Goal: Book appointment/travel/reservation

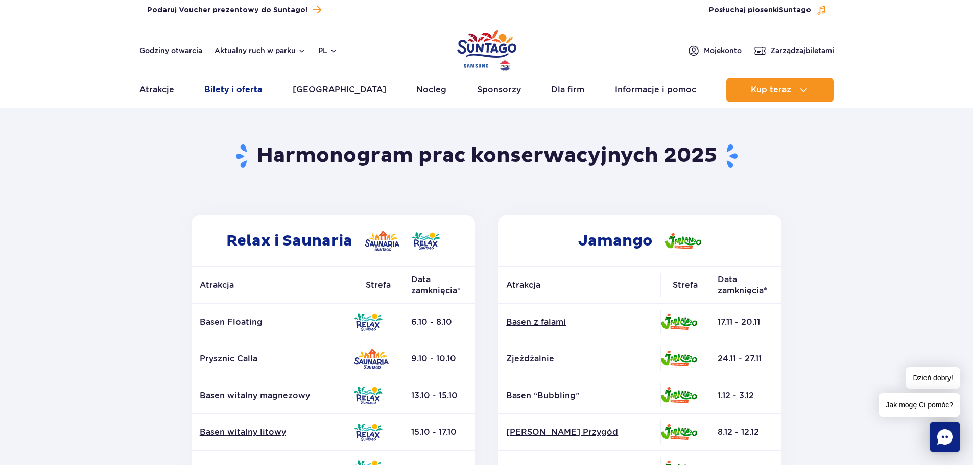
click at [262, 91] on link "Bilety i oferta" at bounding box center [233, 90] width 58 height 25
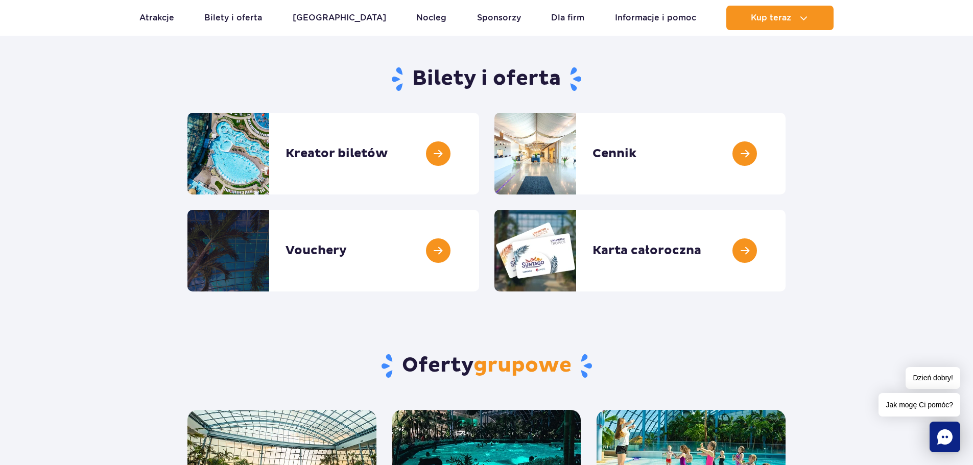
scroll to position [153, 0]
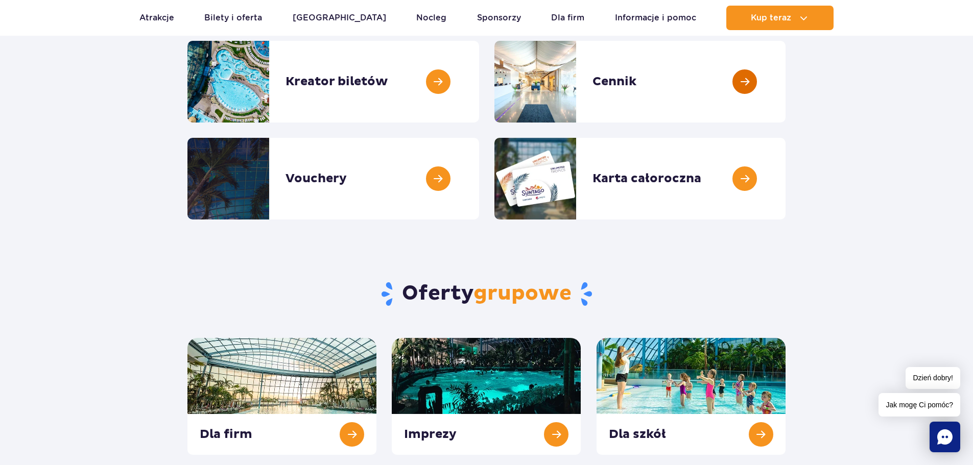
click at [786, 111] on link at bounding box center [786, 82] width 0 height 82
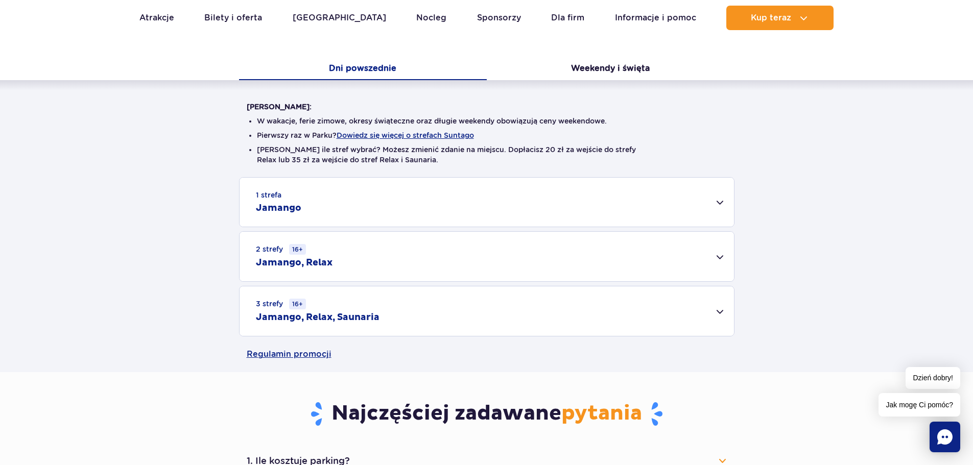
scroll to position [201, 0]
click at [732, 197] on div "1 strefa Jamango" at bounding box center [487, 201] width 494 height 49
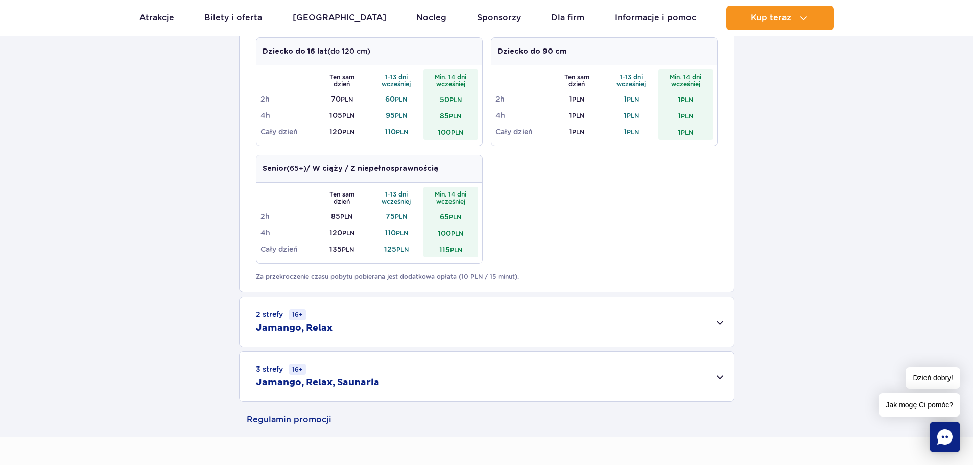
scroll to position [515, 0]
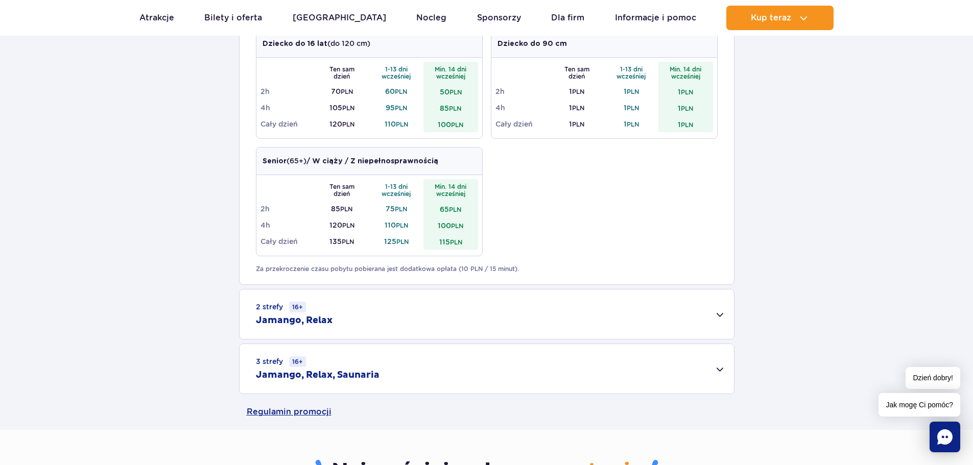
click at [610, 365] on div "3 strefy 16+ Jamango, Relax, Saunaria" at bounding box center [487, 369] width 494 height 50
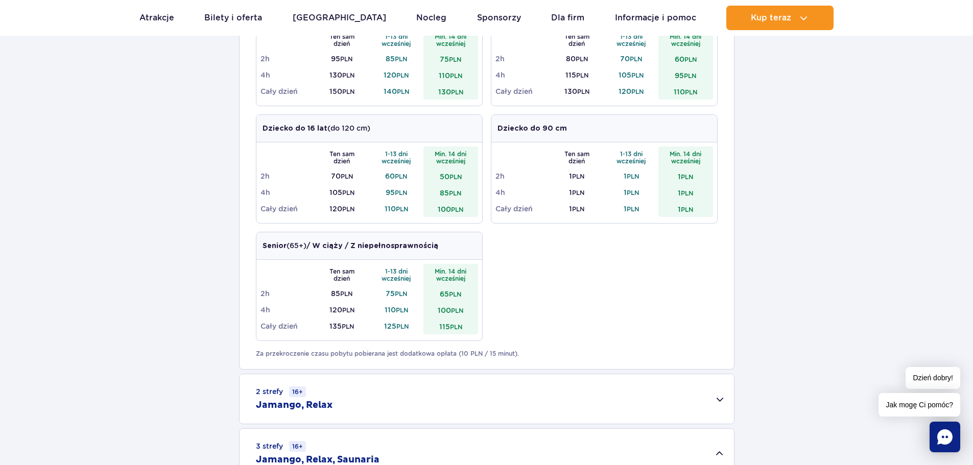
scroll to position [280, 0]
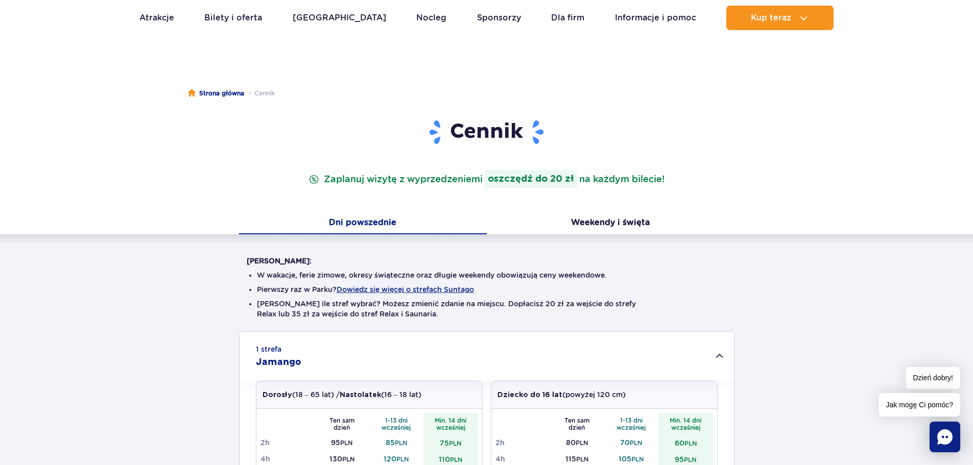
drag, startPoint x: 865, startPoint y: 244, endPoint x: 863, endPoint y: 255, distance: 11.4
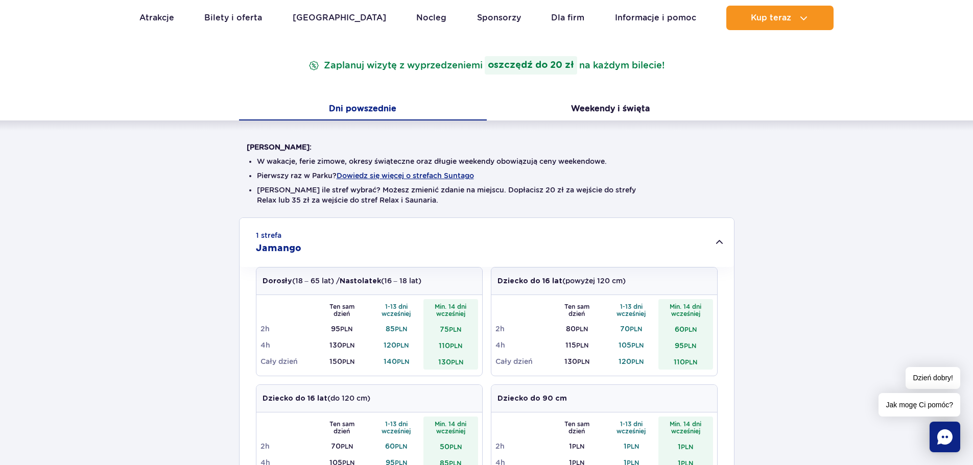
scroll to position [164, 0]
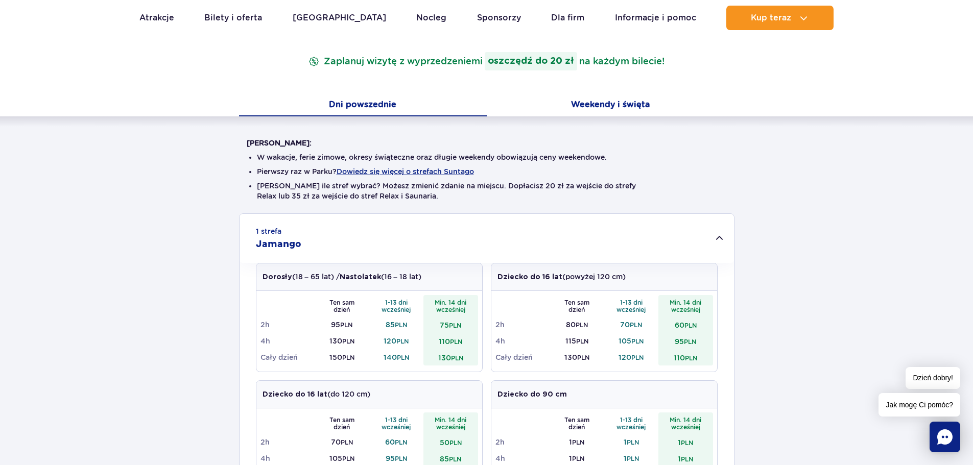
click at [647, 103] on button "Weekendy i święta" at bounding box center [611, 105] width 248 height 21
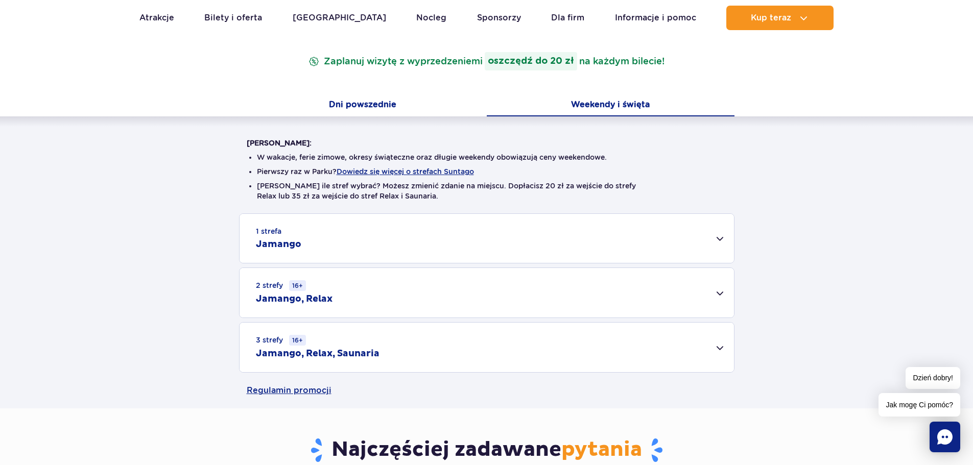
click at [395, 107] on button "Dni powszednie" at bounding box center [363, 105] width 248 height 21
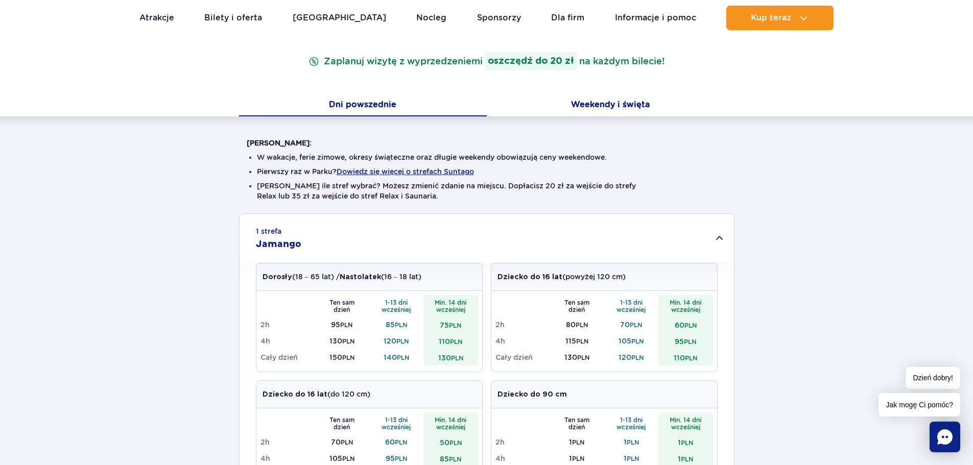
click at [619, 96] on button "Weekendy i święta" at bounding box center [611, 105] width 248 height 21
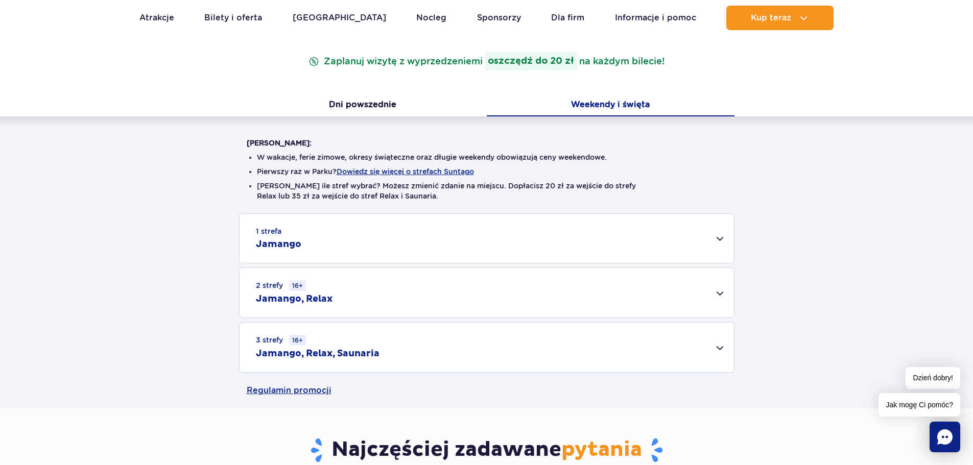
click at [645, 240] on div "1 strefa Jamango" at bounding box center [487, 238] width 494 height 49
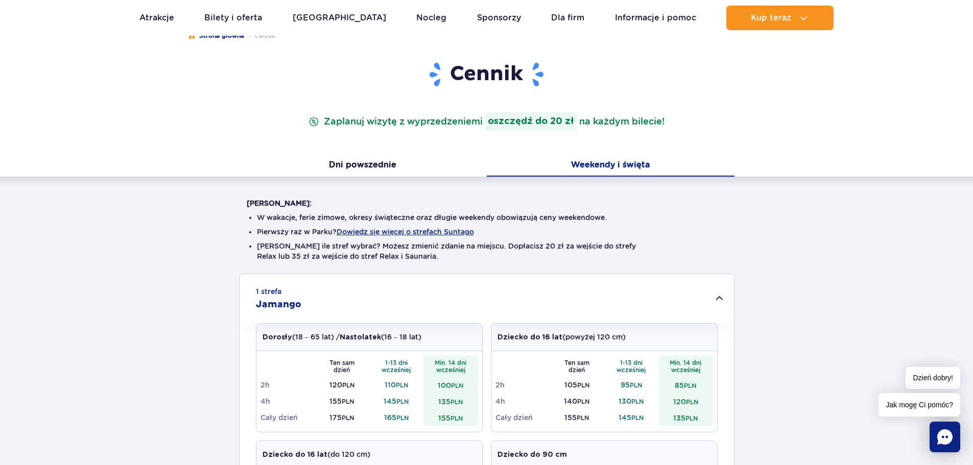
scroll to position [98, 0]
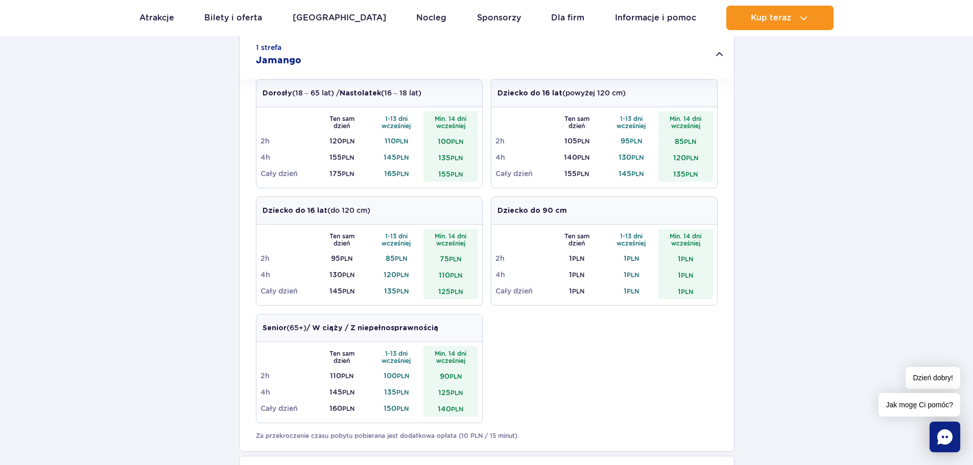
drag, startPoint x: 777, startPoint y: 200, endPoint x: 775, endPoint y: 217, distance: 17.0
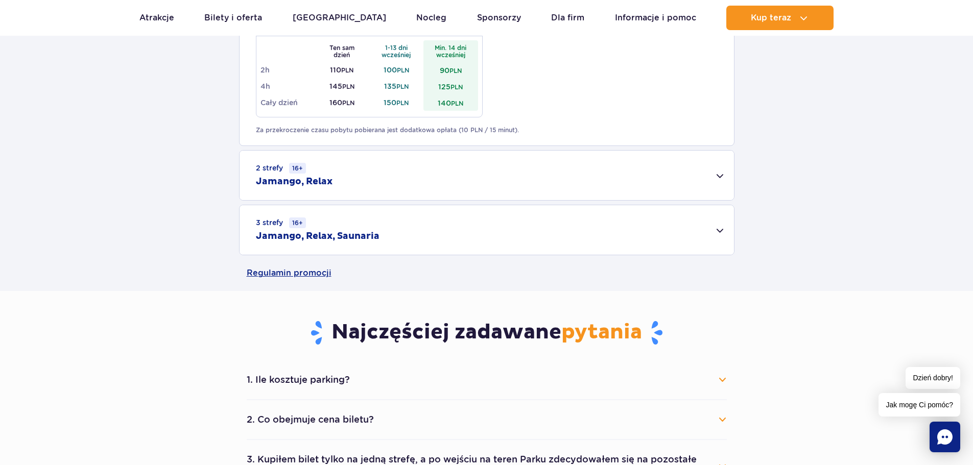
scroll to position [656, 0]
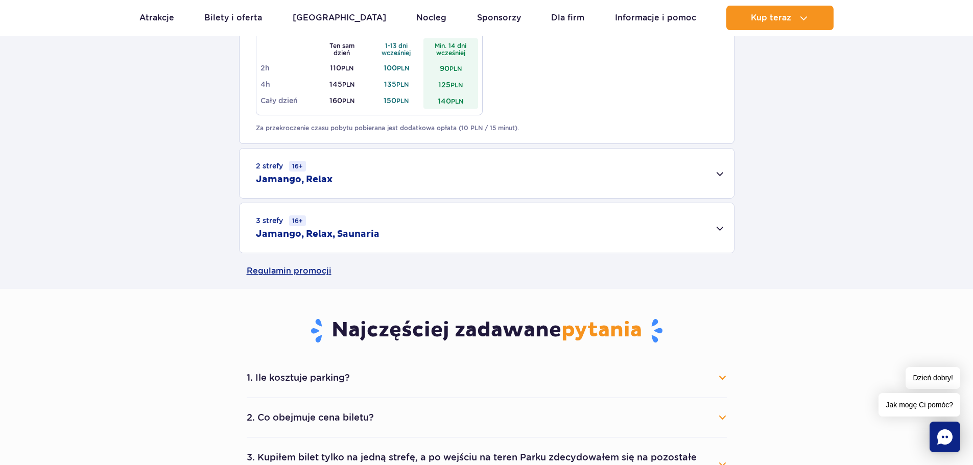
click at [701, 360] on li "1. Ile kosztuje parking? Parking kosztuje 25 zł za każdy rozpoczęty dzień kalen…" at bounding box center [487, 379] width 480 height 40
click at [729, 370] on div "1. Ile kosztuje parking? Parking kosztuje 25 zł za każdy rozpoczęty dzień kalen…" at bounding box center [486, 425] width 495 height 133
click at [708, 387] on button "1. Ile kosztuje parking?" at bounding box center [487, 378] width 480 height 22
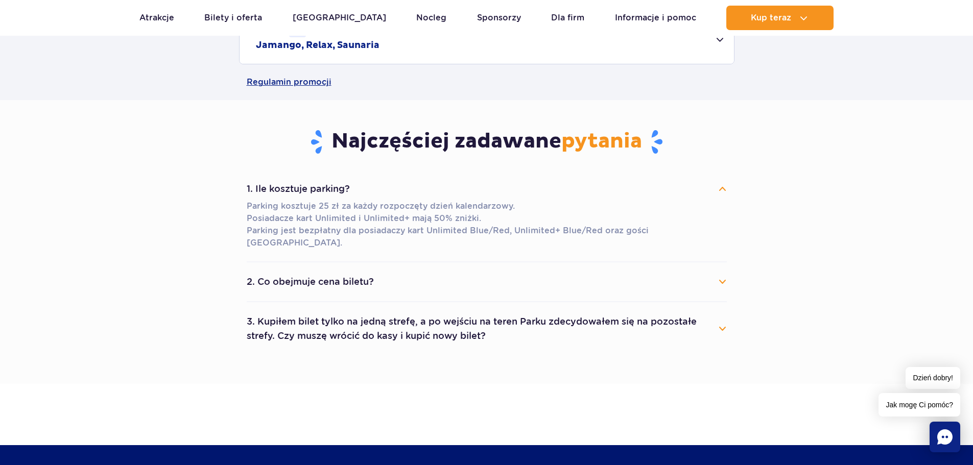
scroll to position [860, 0]
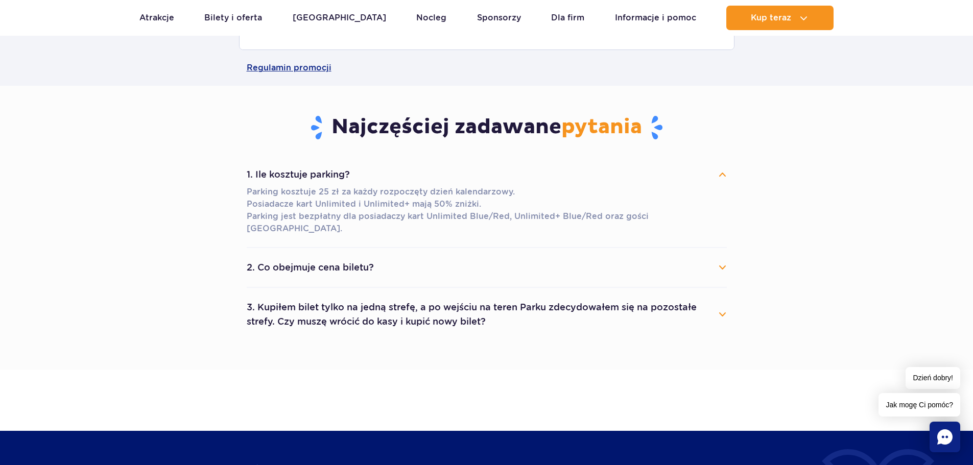
click at [705, 267] on button "2. Co obejmuje cena biletu?" at bounding box center [487, 267] width 480 height 22
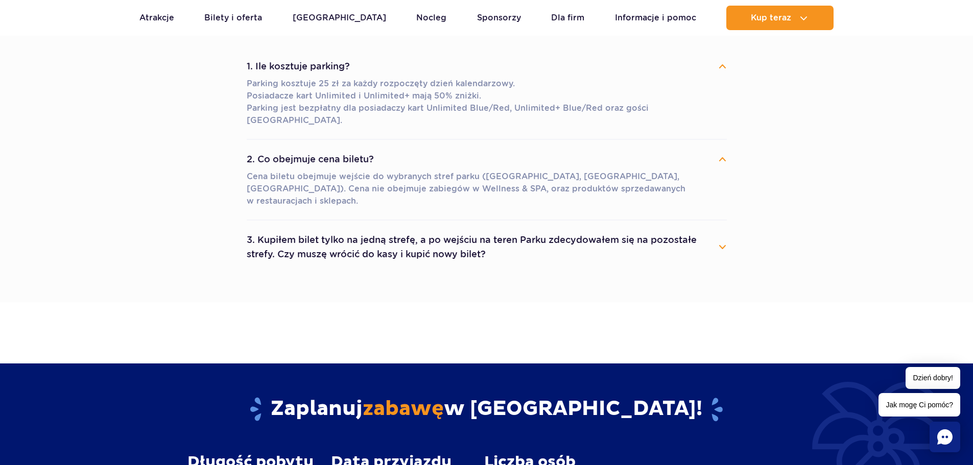
scroll to position [969, 0]
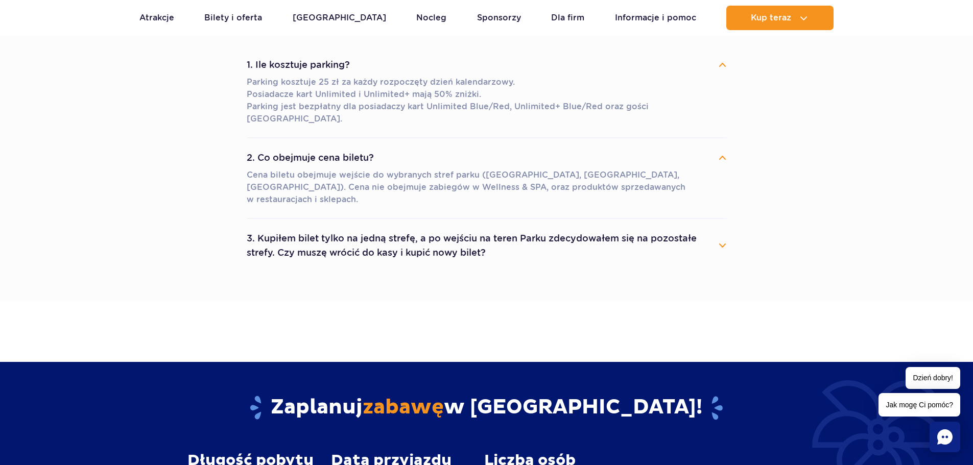
click at [720, 227] on button "3. Kupiłem bilet tylko na jedną strefę, a po wejściu na teren Parku zdecydowałe…" at bounding box center [487, 245] width 480 height 37
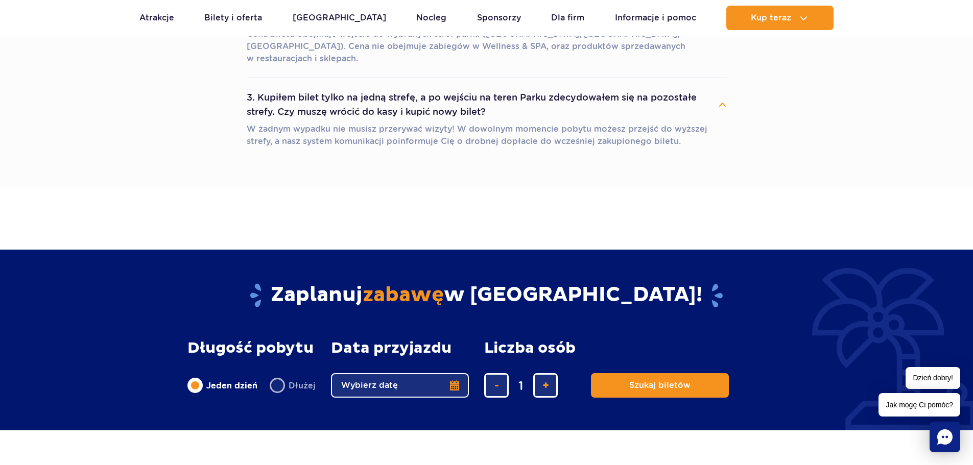
scroll to position [1112, 0]
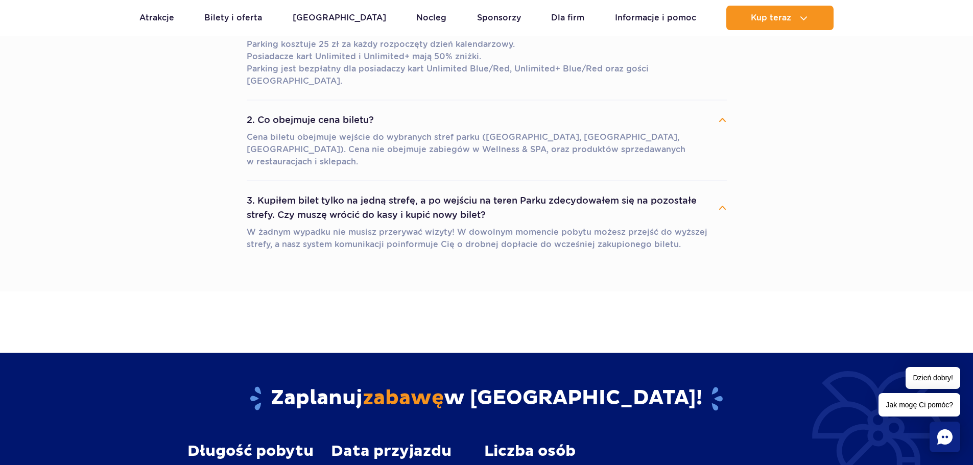
drag, startPoint x: 844, startPoint y: 238, endPoint x: 848, endPoint y: 117, distance: 120.6
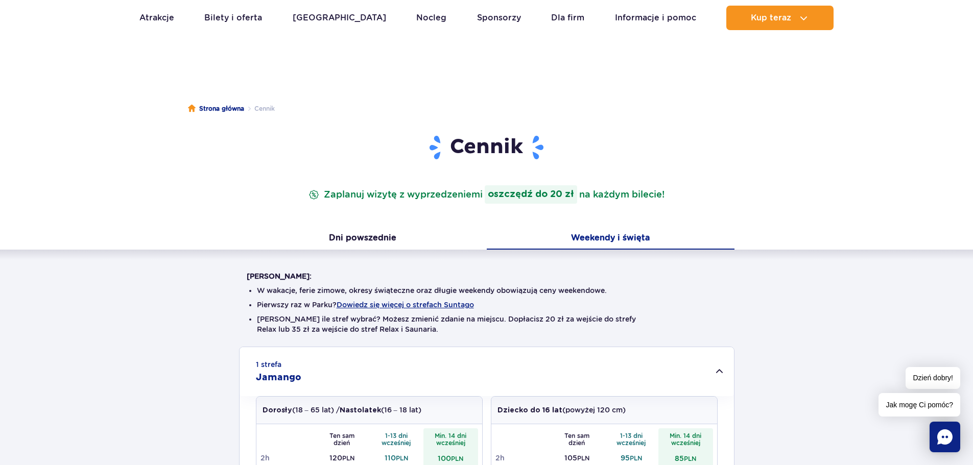
scroll to position [40, 0]
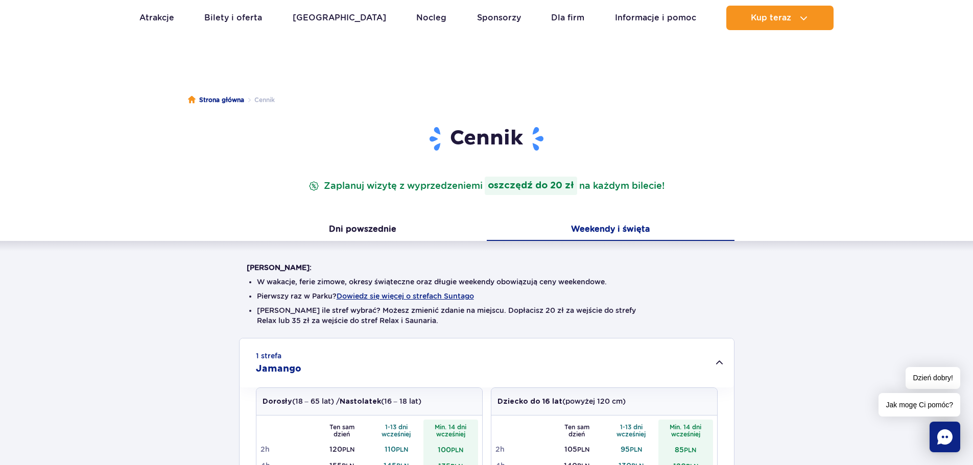
drag, startPoint x: 913, startPoint y: 48, endPoint x: 914, endPoint y: 74, distance: 26.6
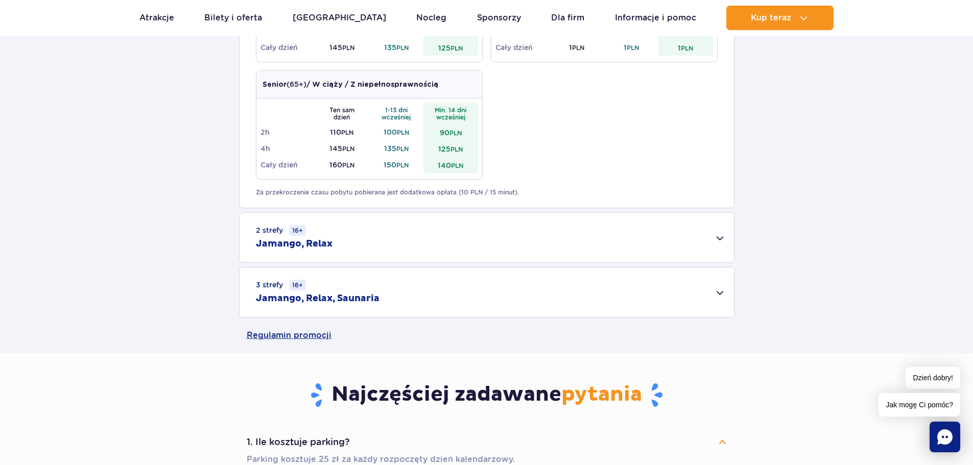
scroll to position [590, 0]
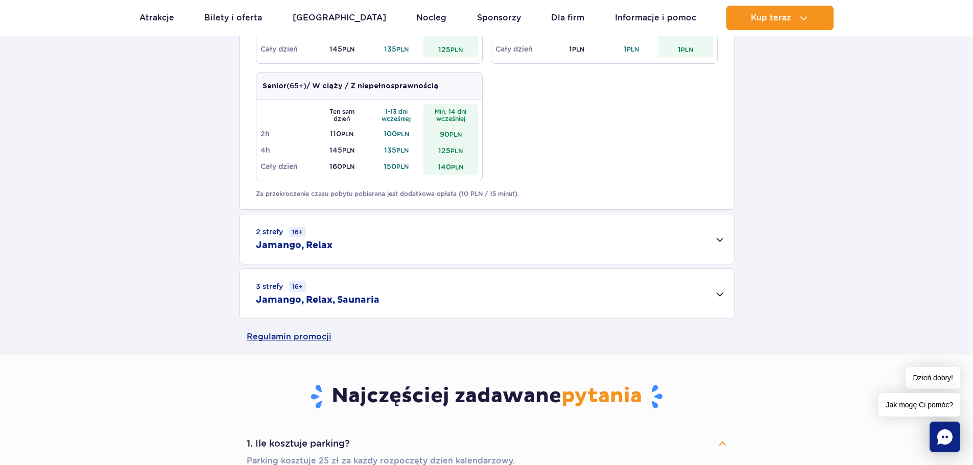
click at [437, 309] on div "3 strefy 16+ Jamango, Relax, Saunaria" at bounding box center [487, 294] width 494 height 50
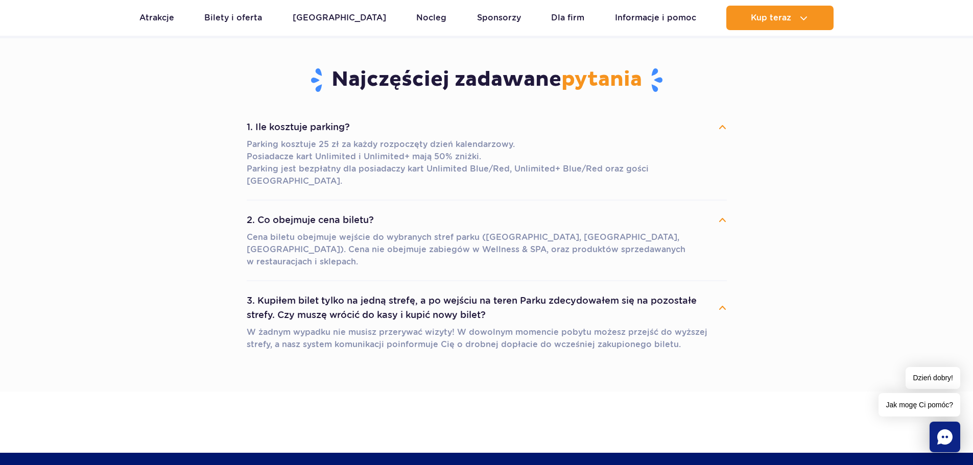
scroll to position [0, 0]
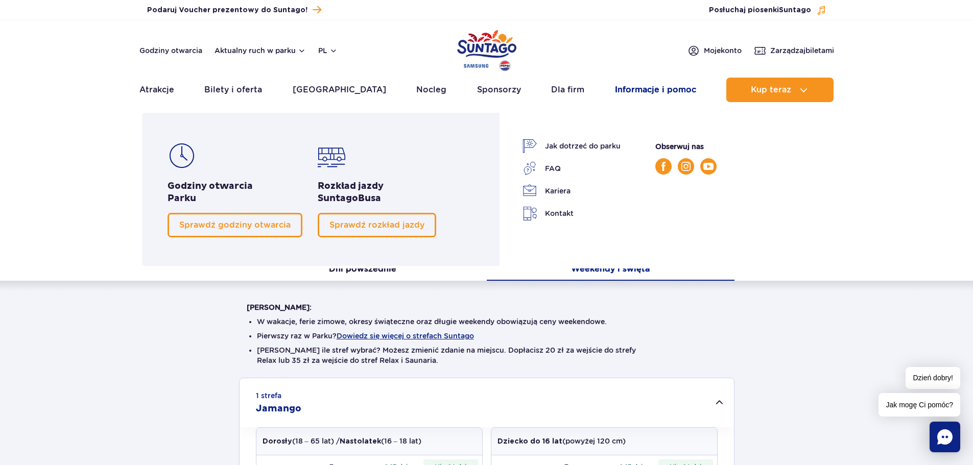
click at [670, 92] on link "Informacje i pomoc" at bounding box center [655, 90] width 81 height 25
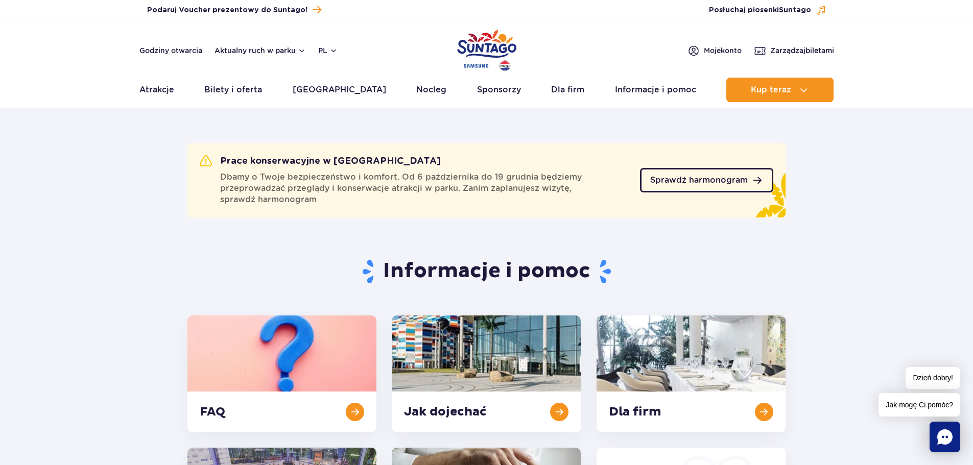
click at [669, 178] on span "Sprawdź harmonogram" at bounding box center [699, 180] width 98 height 8
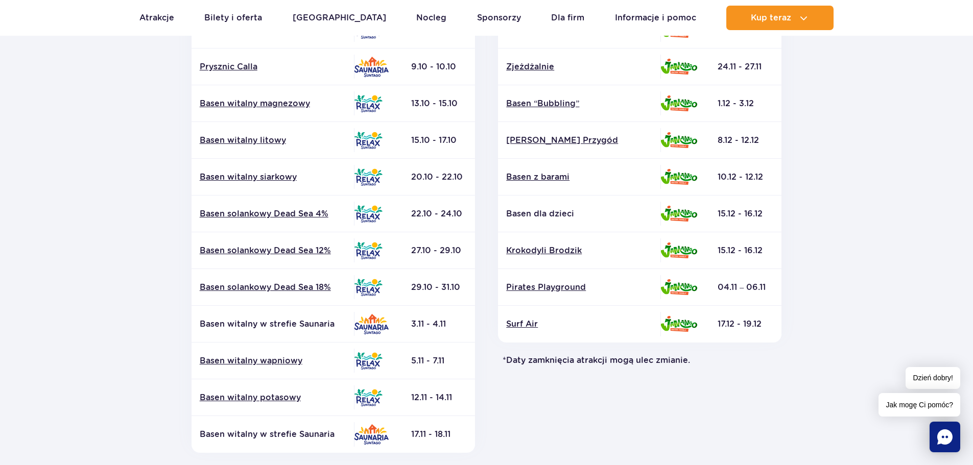
scroll to position [277, 0]
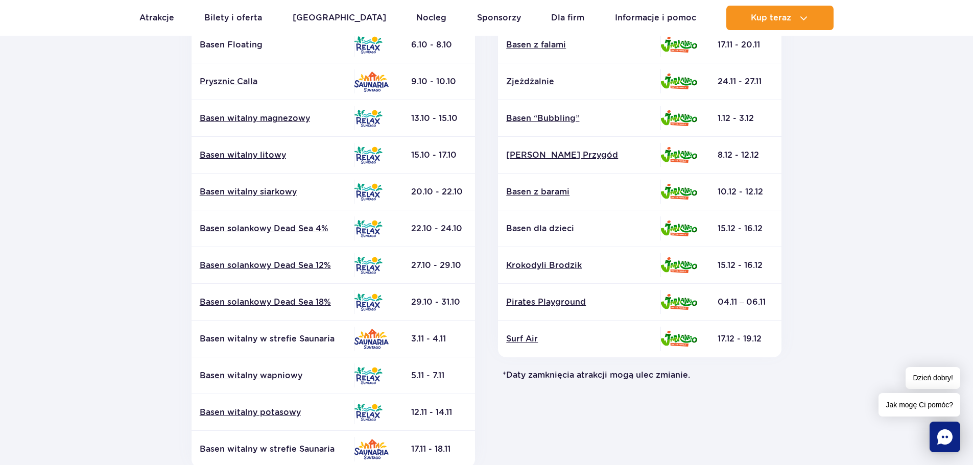
drag, startPoint x: 851, startPoint y: 254, endPoint x: 856, endPoint y: 240, distance: 14.9
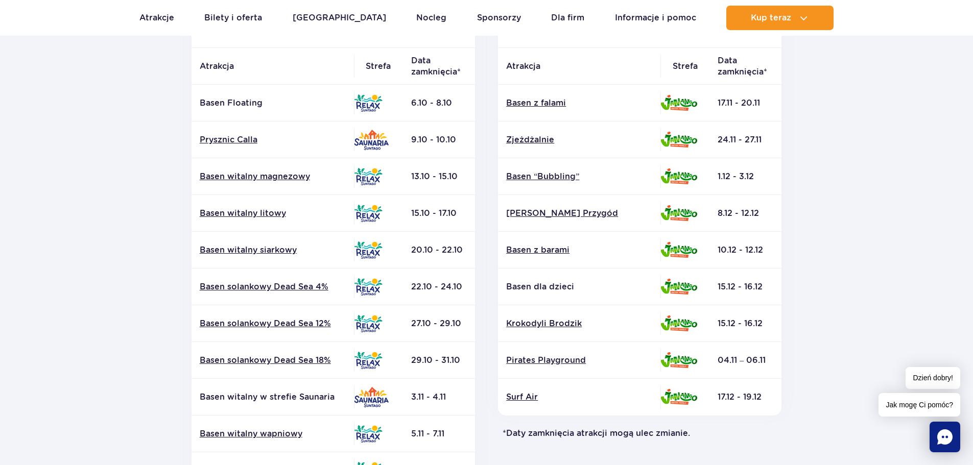
scroll to position [78, 0]
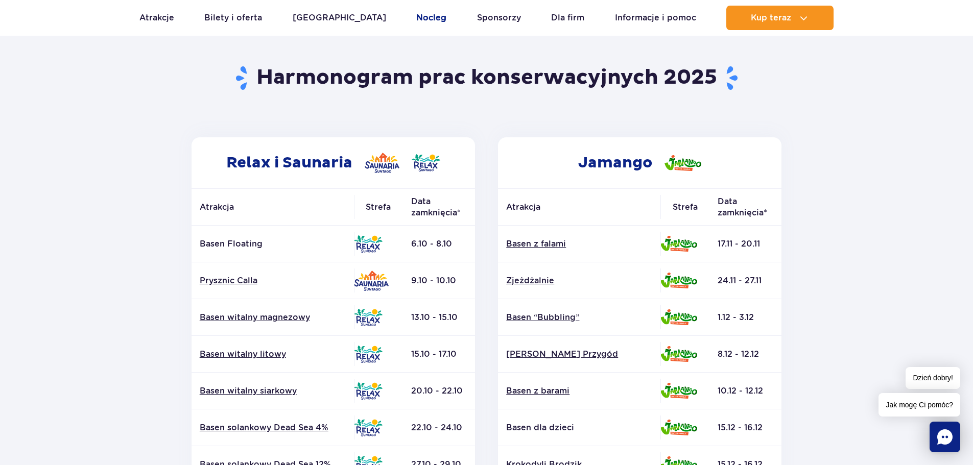
click at [416, 27] on link "Nocleg" at bounding box center [431, 18] width 30 height 25
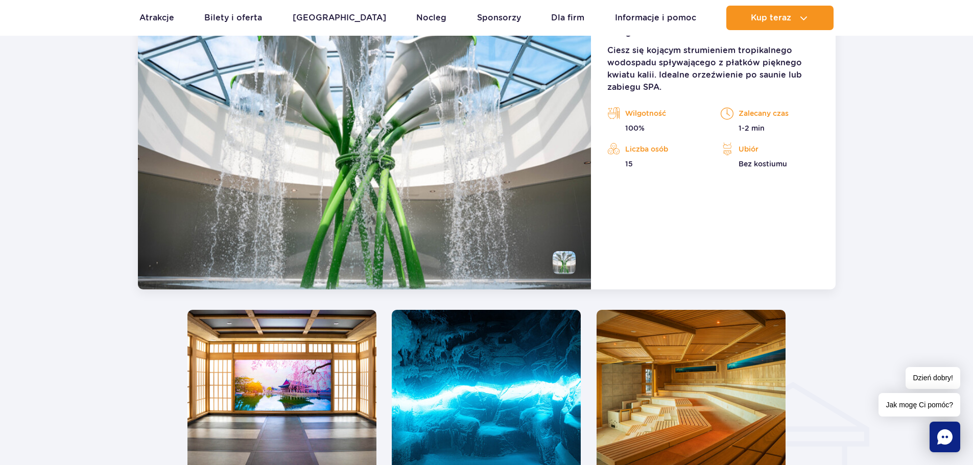
scroll to position [1111, 0]
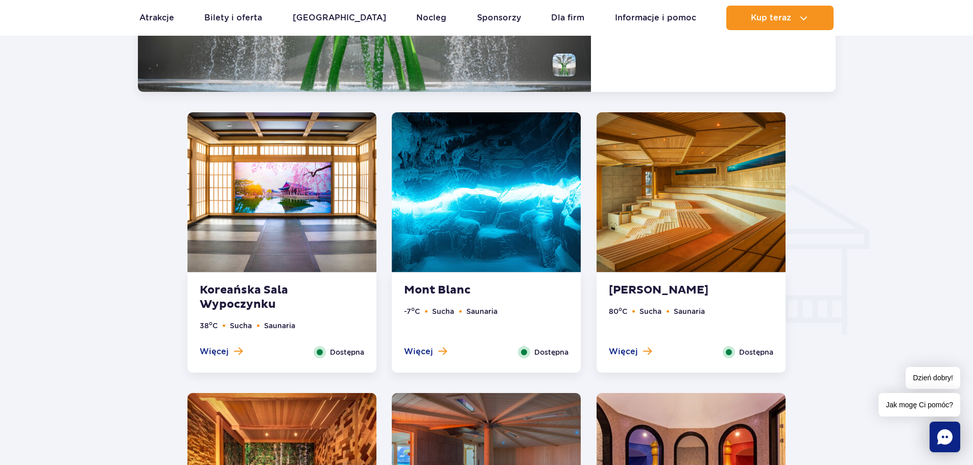
click at [498, 216] on img at bounding box center [486, 192] width 189 height 160
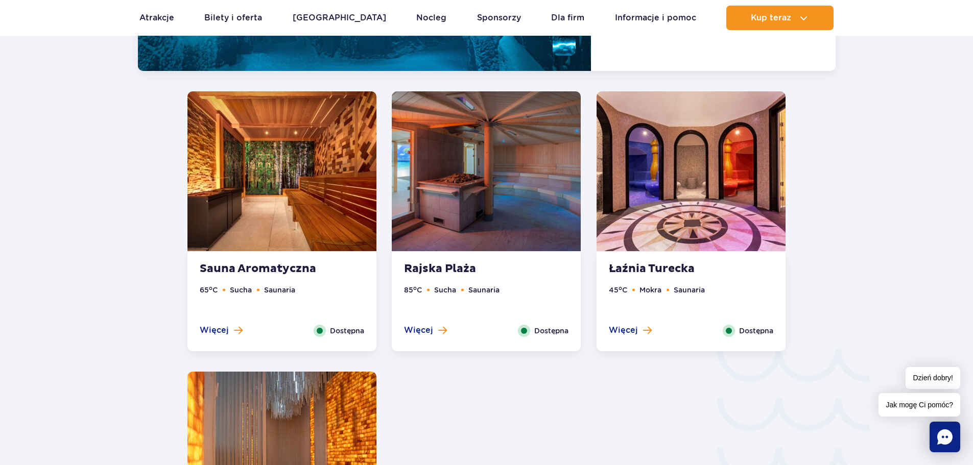
scroll to position [1393, 0]
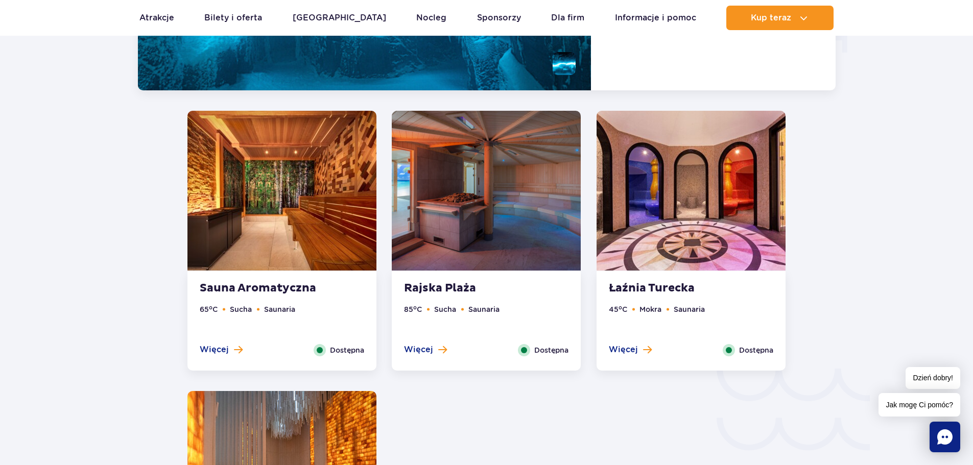
drag, startPoint x: 821, startPoint y: 218, endPoint x: 821, endPoint y: 202, distance: 16.3
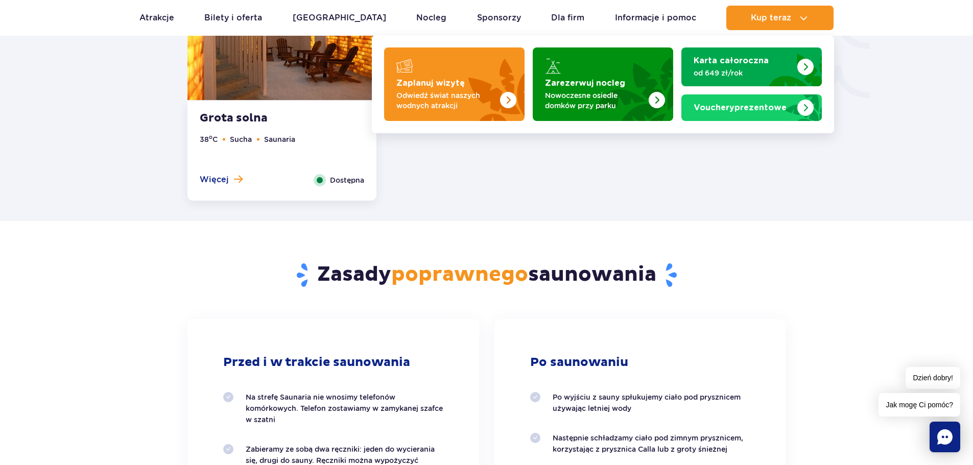
scroll to position [1696, 0]
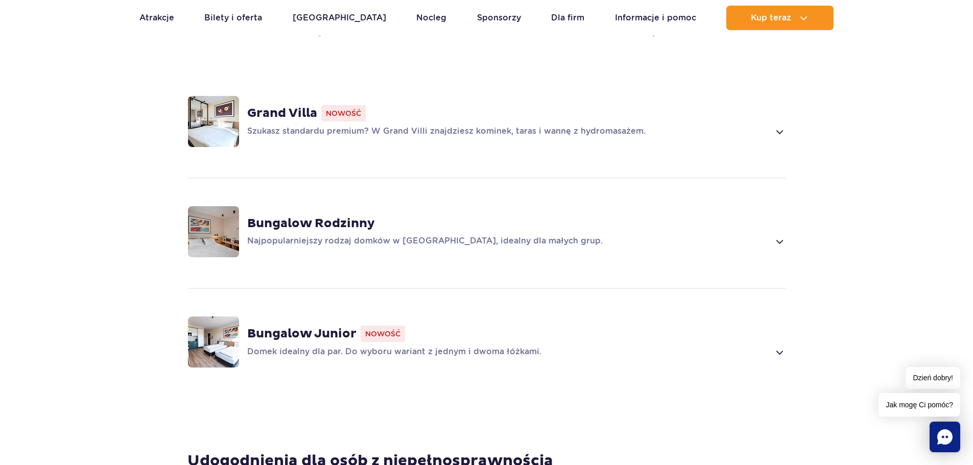
scroll to position [765, 0]
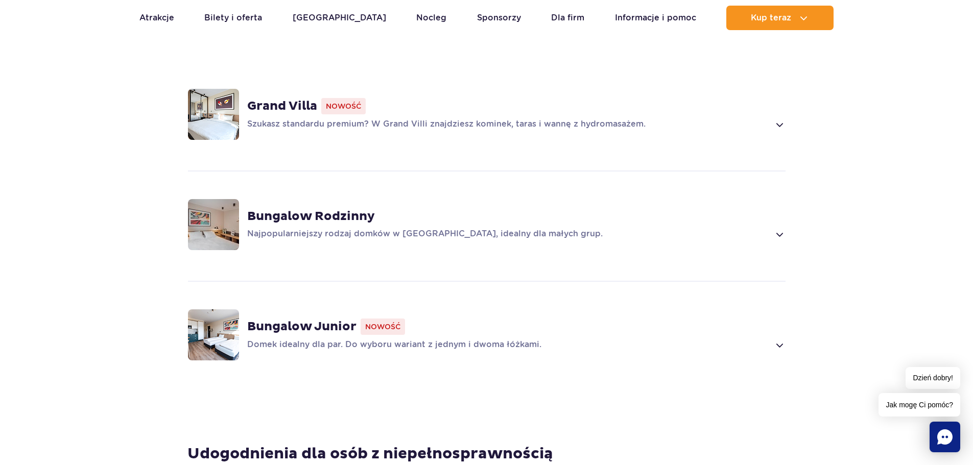
click at [714, 228] on p "Najpopularniejszy rodzaj domków w [GEOGRAPHIC_DATA], idealny dla małych grup." at bounding box center [508, 234] width 523 height 12
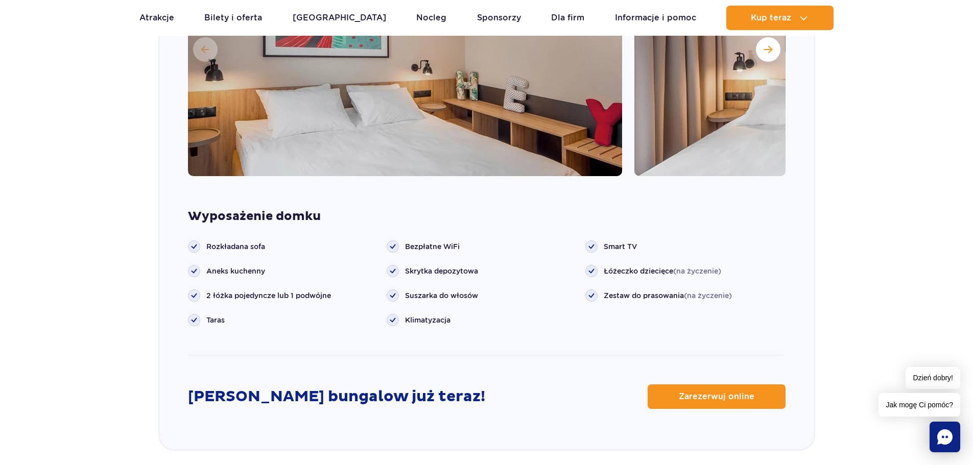
scroll to position [1158, 0]
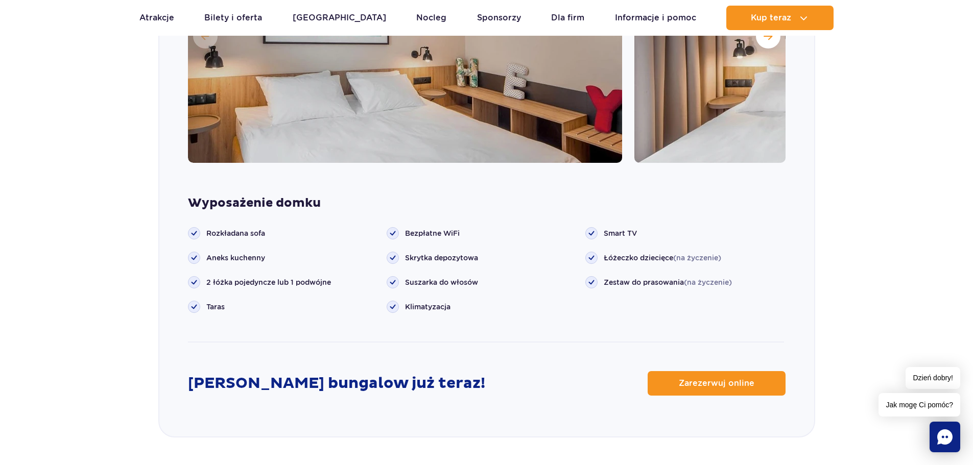
click at [705, 342] on div "Wyposażenie domku Rozkładana sofa" at bounding box center [486, 284] width 655 height 176
click at [704, 355] on div "Wyposażenie domku Rozkładana sofa" at bounding box center [486, 284] width 655 height 176
click at [703, 380] on span "Zarezerwuj online" at bounding box center [709, 384] width 76 height 8
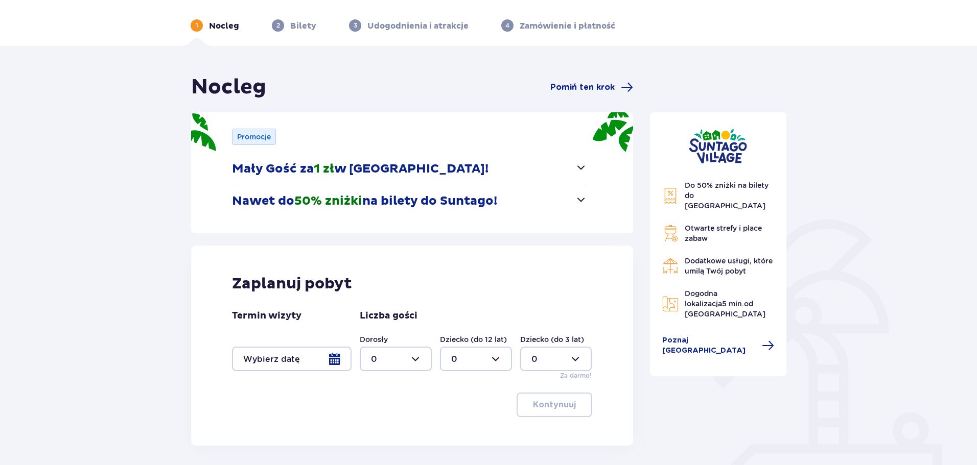
scroll to position [51, 0]
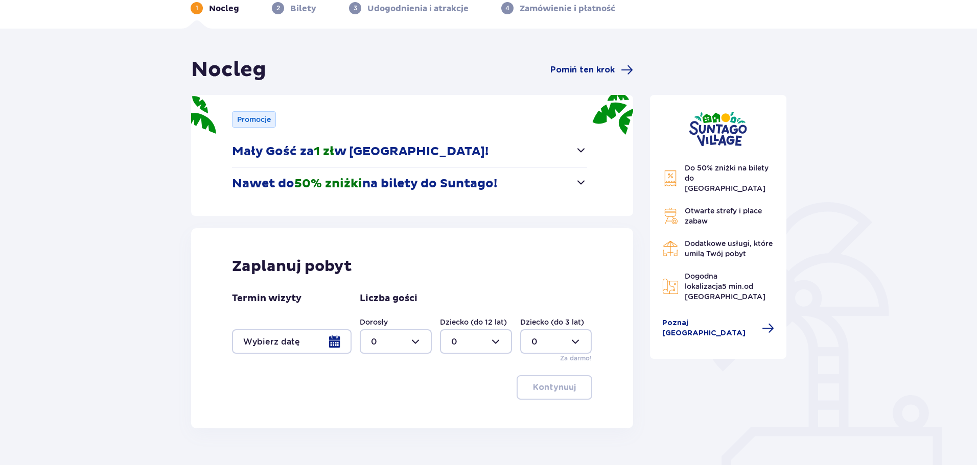
click at [587, 186] on div "Promocje Mały Gość za 1 zł w [GEOGRAPHIC_DATA]! Noc za złotówkę dla dzieci od 3…" at bounding box center [412, 155] width 442 height 121
click at [583, 180] on span "button" at bounding box center [581, 182] width 12 height 12
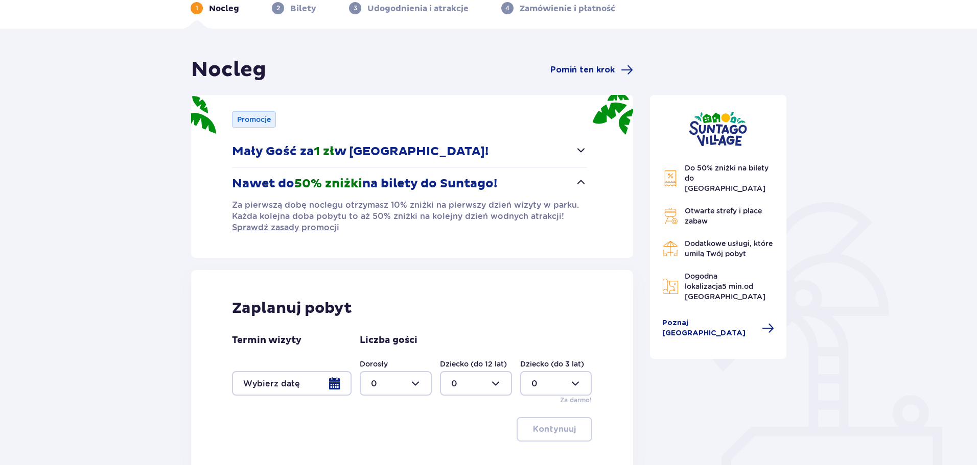
click at [588, 149] on div "Promocje Mały Gość za 1 zł w [GEOGRAPHIC_DATA]! Noc za złotówkę dla dzieci od 3…" at bounding box center [412, 176] width 442 height 163
click at [584, 153] on span "button" at bounding box center [581, 150] width 12 height 12
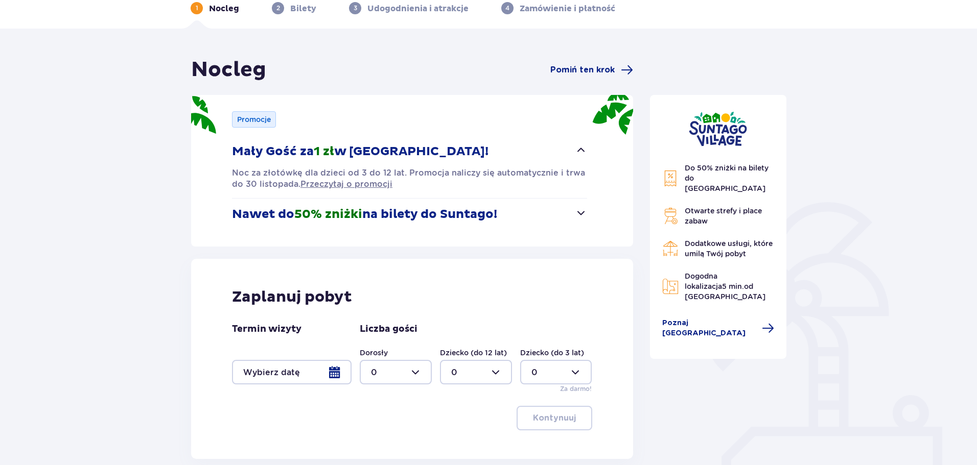
drag, startPoint x: 861, startPoint y: 218, endPoint x: 866, endPoint y: 232, distance: 14.5
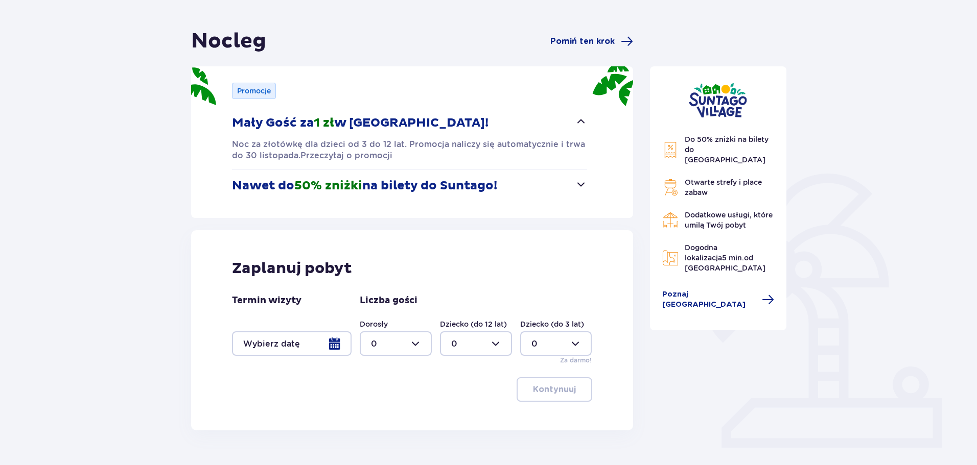
scroll to position [106, 0]
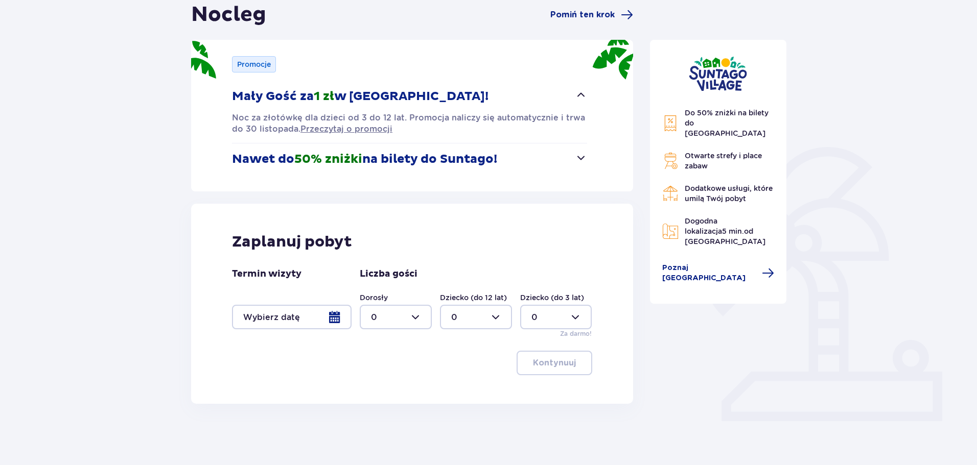
click at [306, 311] on div at bounding box center [292, 317] width 120 height 25
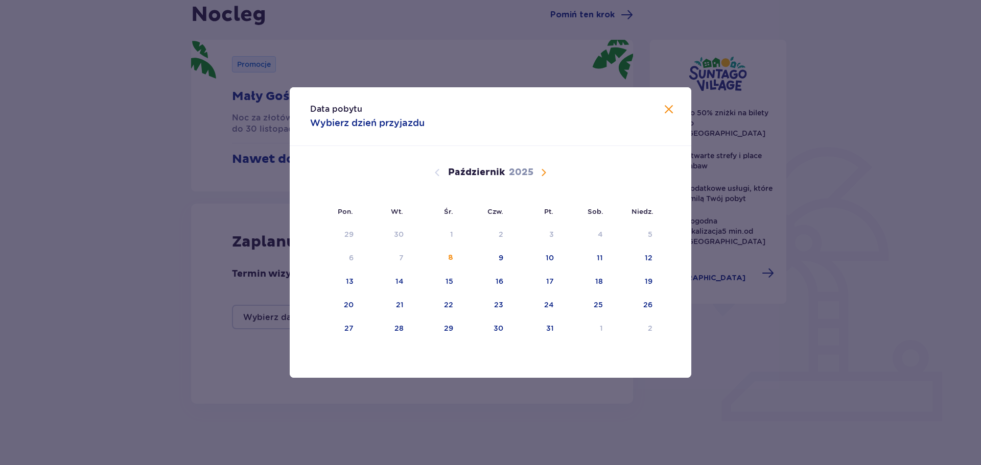
click at [546, 180] on div "[DATE]" at bounding box center [490, 184] width 338 height 77
click at [549, 171] on span "Następny miesiąc" at bounding box center [543, 173] width 12 height 12
drag, startPoint x: 645, startPoint y: 258, endPoint x: 529, endPoint y: 279, distance: 117.3
click at [641, 258] on div "9" at bounding box center [634, 258] width 51 height 22
click at [406, 284] on div "11" at bounding box center [386, 282] width 50 height 22
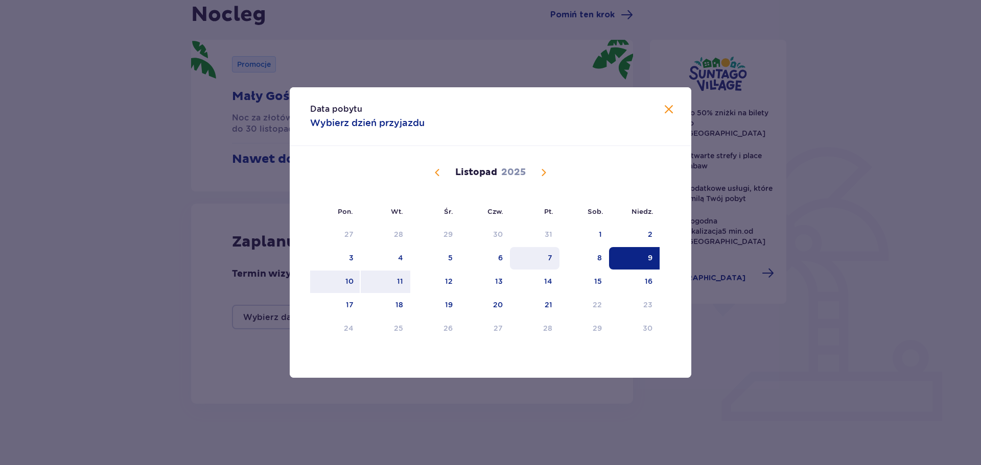
type input "[DATE] - [DATE]"
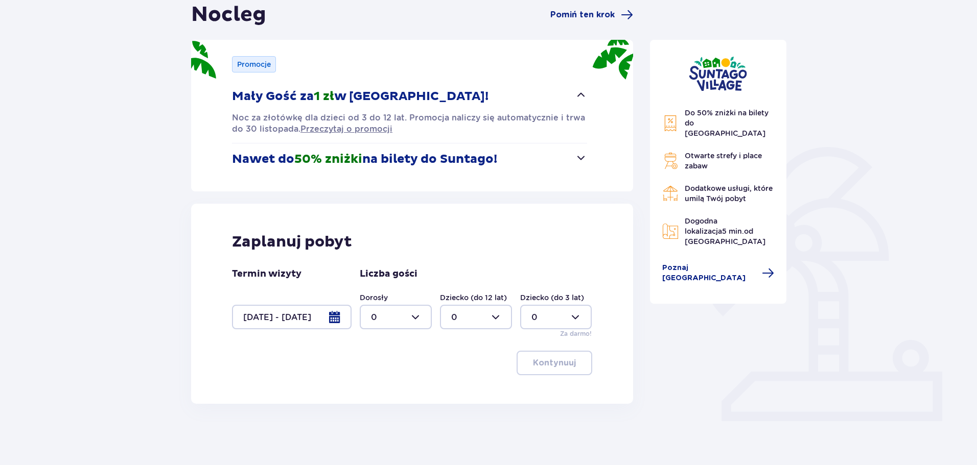
click at [395, 314] on div at bounding box center [396, 317] width 72 height 25
click at [396, 384] on span "2" at bounding box center [396, 391] width 70 height 21
type input "2"
click at [486, 321] on div at bounding box center [476, 317] width 72 height 25
drag, startPoint x: 477, startPoint y: 387, endPoint x: 577, endPoint y: 358, distance: 104.8
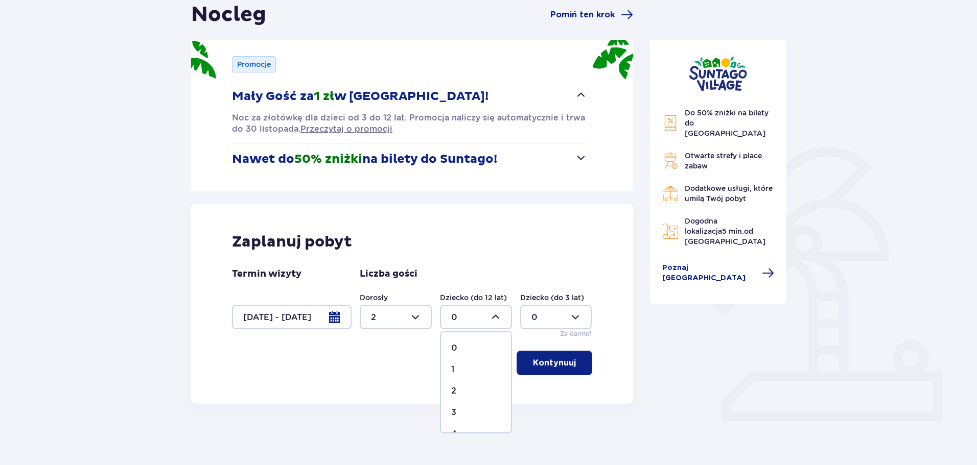
click at [477, 387] on div "2" at bounding box center [476, 391] width 50 height 11
type input "2"
click at [549, 370] on button "Kontynuuj" at bounding box center [554, 363] width 76 height 25
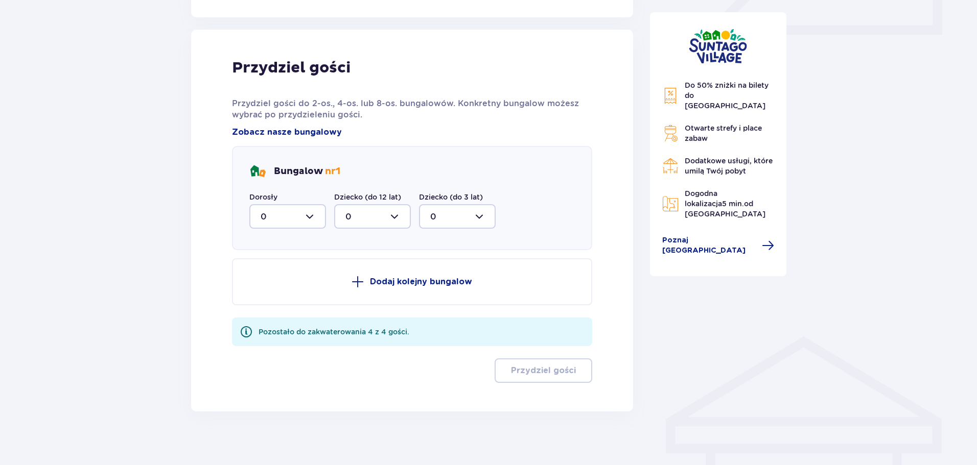
scroll to position [501, 0]
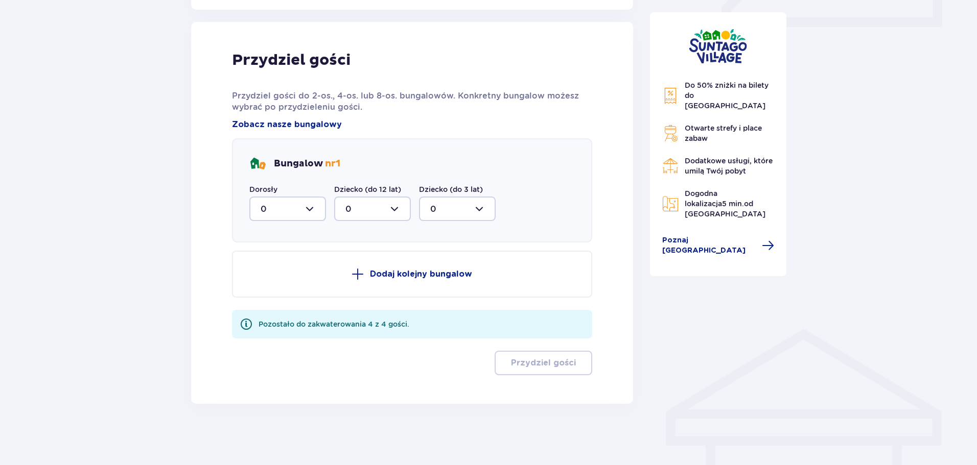
click at [319, 208] on div at bounding box center [287, 209] width 77 height 25
click at [292, 273] on span "2" at bounding box center [287, 282] width 75 height 21
type input "2"
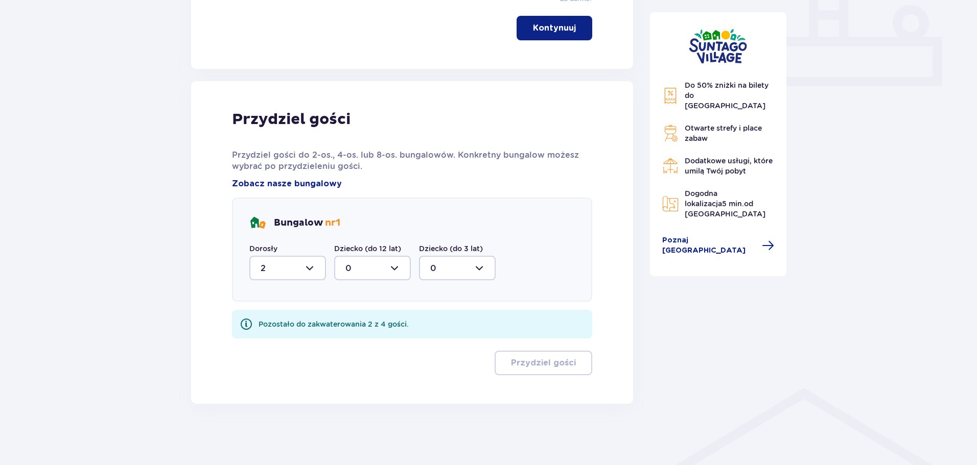
scroll to position [441, 0]
click at [360, 271] on div at bounding box center [372, 268] width 77 height 25
click at [364, 341] on div "2" at bounding box center [372, 342] width 54 height 11
type input "2"
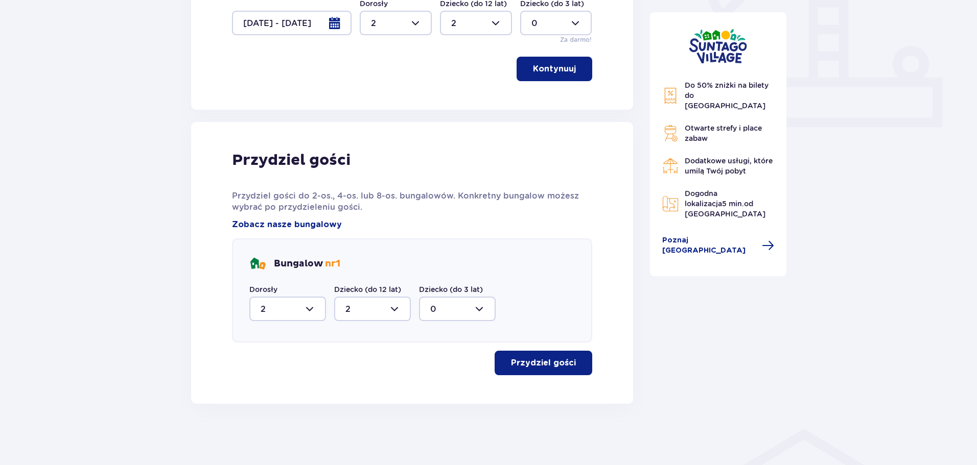
scroll to position [400, 0]
click at [392, 308] on div at bounding box center [372, 309] width 77 height 25
click at [553, 364] on p "Przydziel gości" at bounding box center [543, 363] width 65 height 11
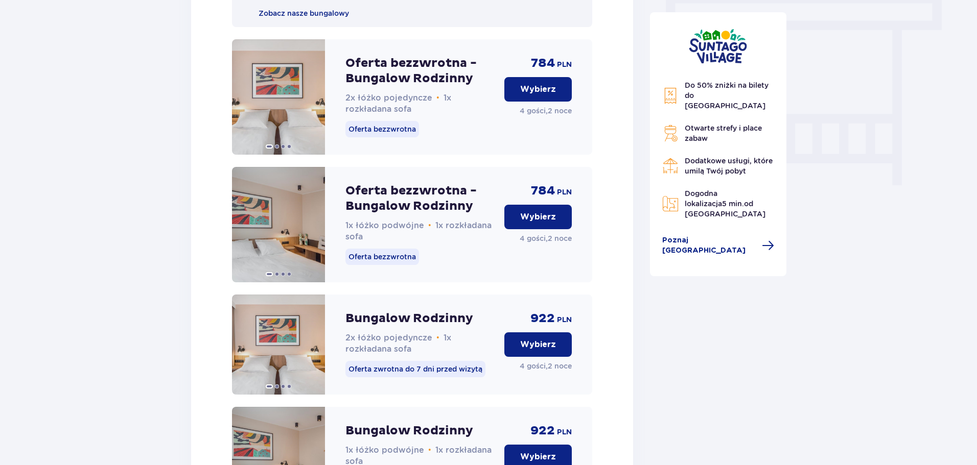
scroll to position [919, 0]
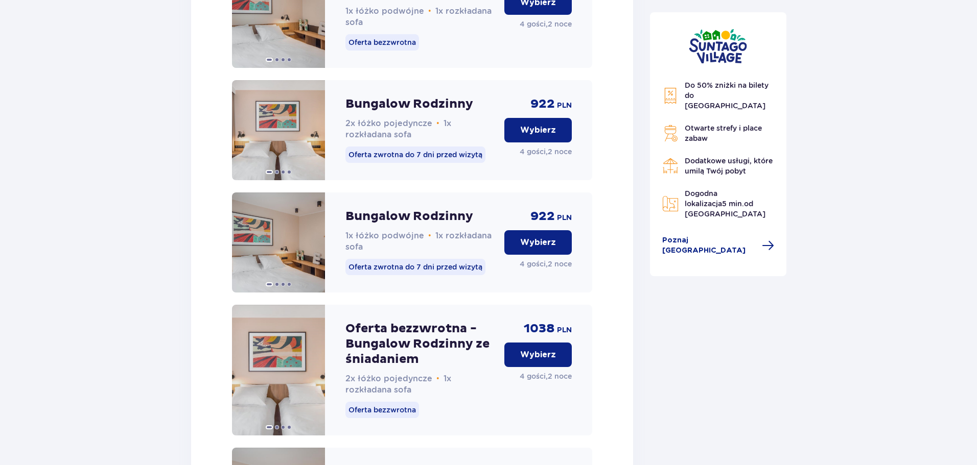
drag, startPoint x: 907, startPoint y: 184, endPoint x: 899, endPoint y: 150, distance: 35.1
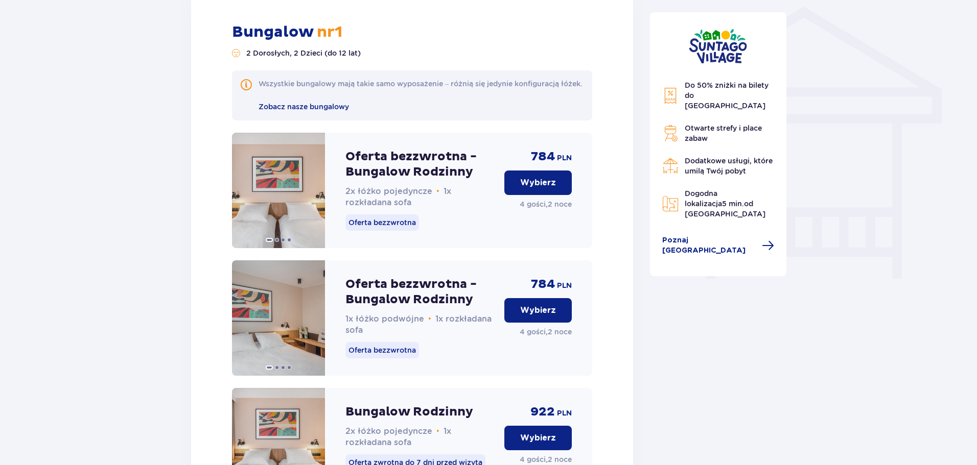
scroll to position [826, 0]
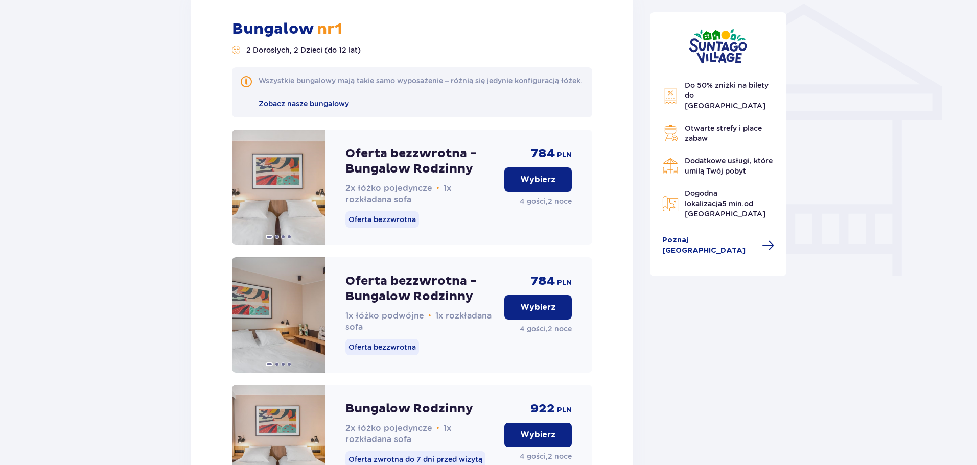
click at [534, 185] on p "Wybierz" at bounding box center [538, 179] width 36 height 11
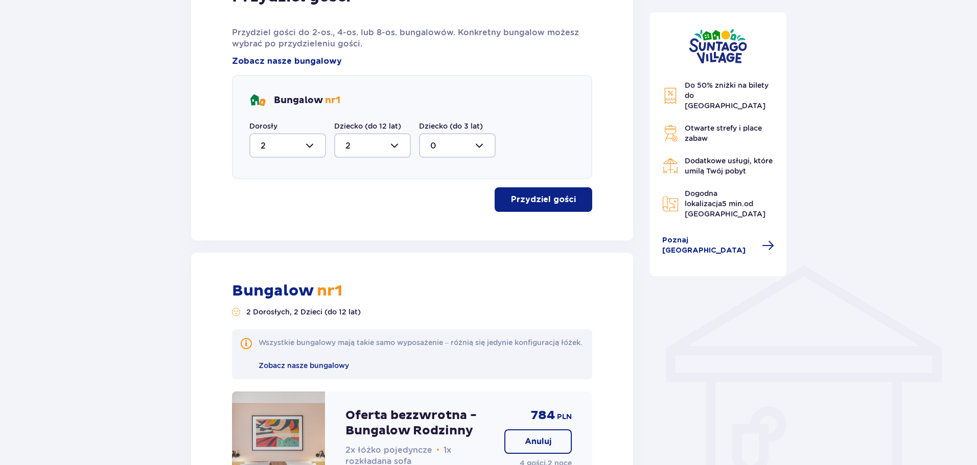
scroll to position [764, 0]
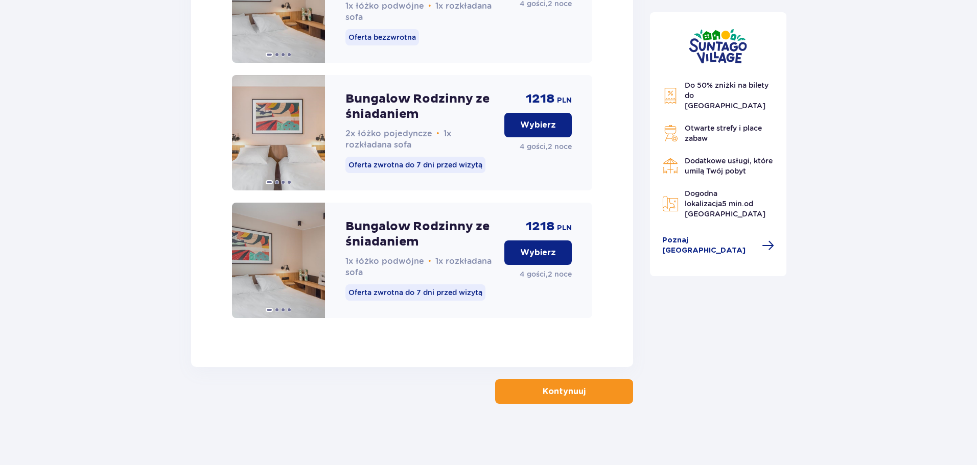
click at [620, 382] on button "Kontynuuj" at bounding box center [564, 392] width 138 height 25
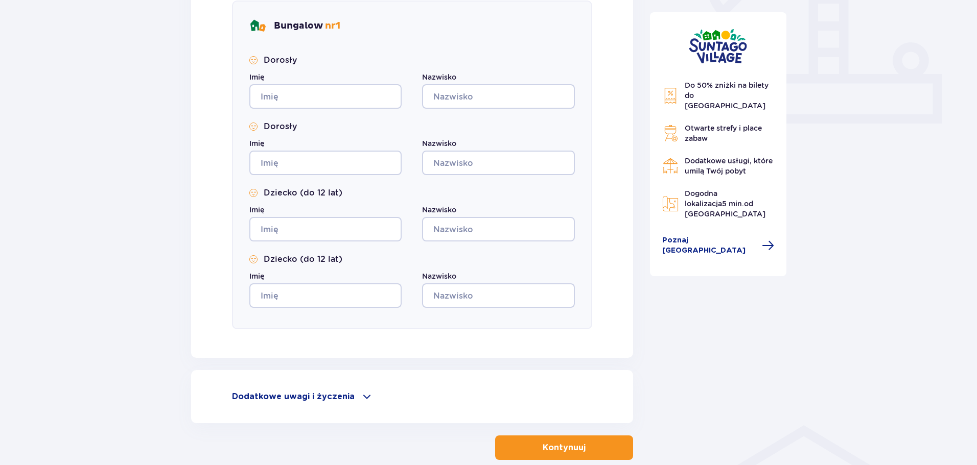
scroll to position [460, 0]
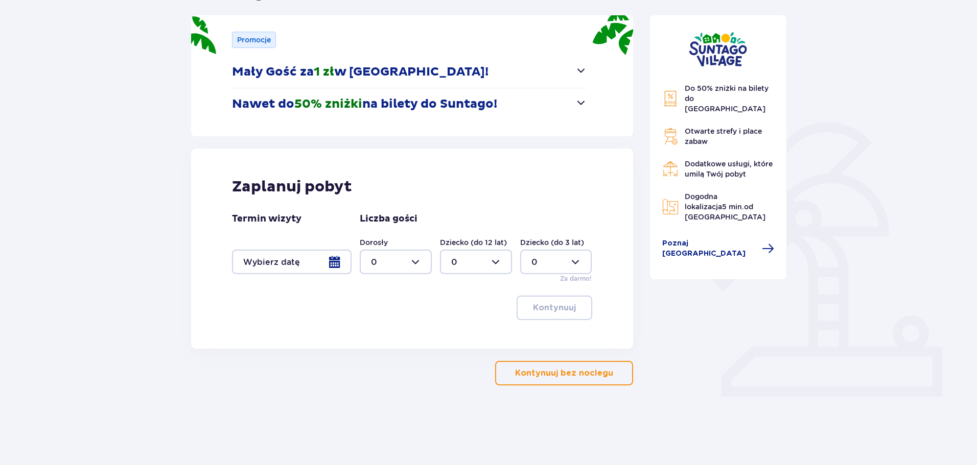
scroll to position [112, 0]
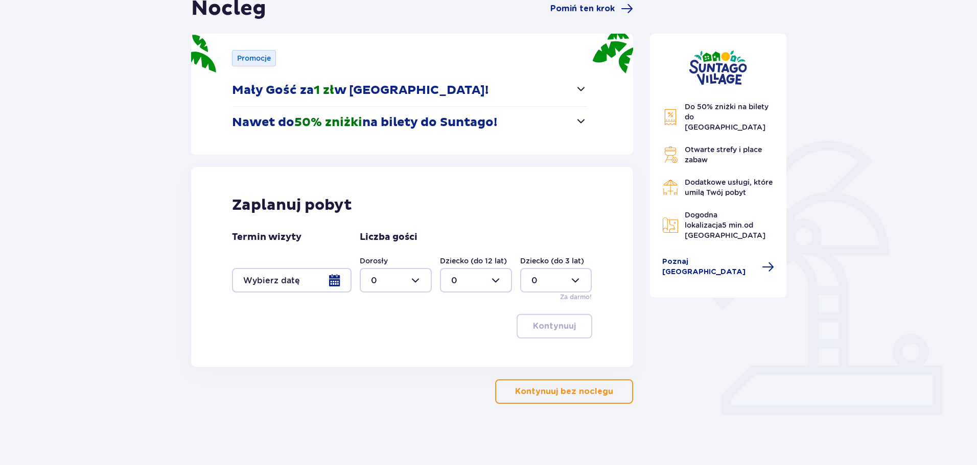
click at [549, 87] on button "Mały Gość za 1 zł w [GEOGRAPHIC_DATA]!" at bounding box center [409, 91] width 355 height 32
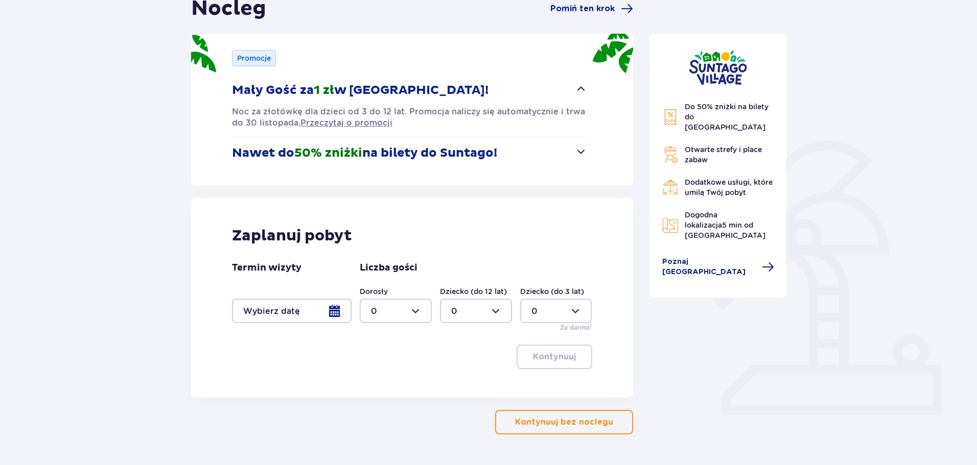
drag, startPoint x: 156, startPoint y: 188, endPoint x: 158, endPoint y: 202, distance: 13.9
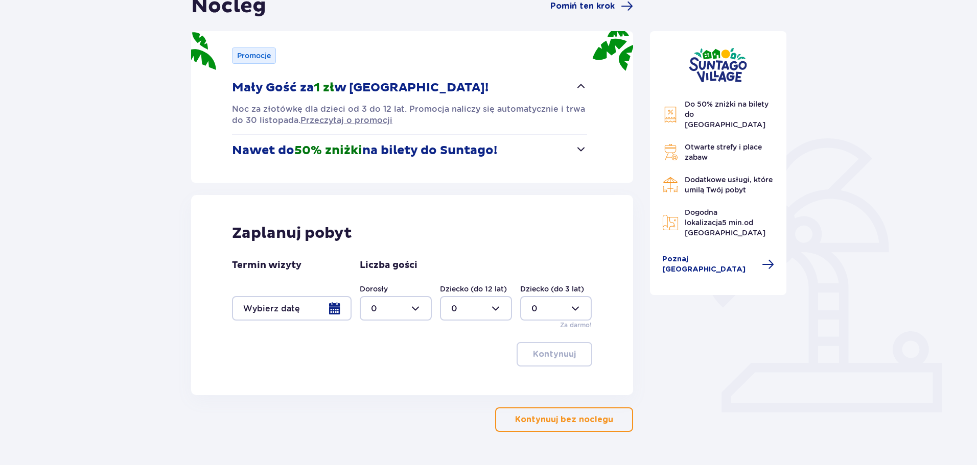
scroll to position [92, 0]
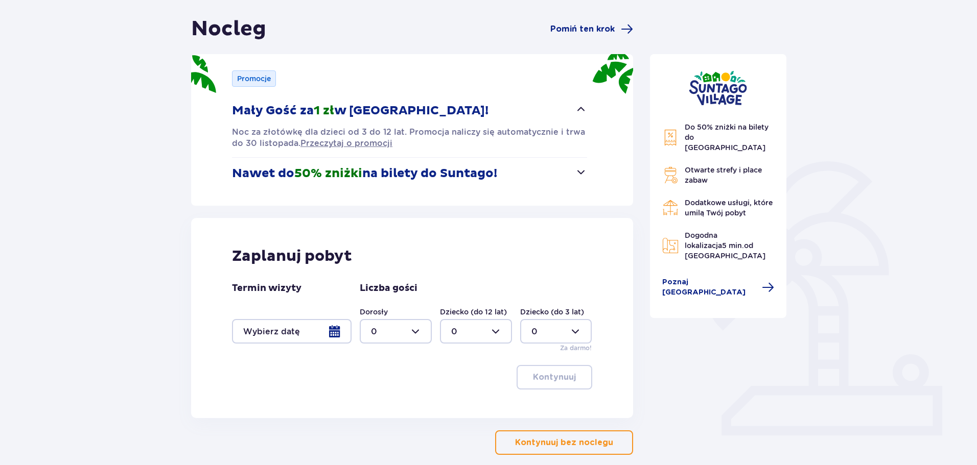
drag, startPoint x: 97, startPoint y: 188, endPoint x: 119, endPoint y: 236, distance: 53.3
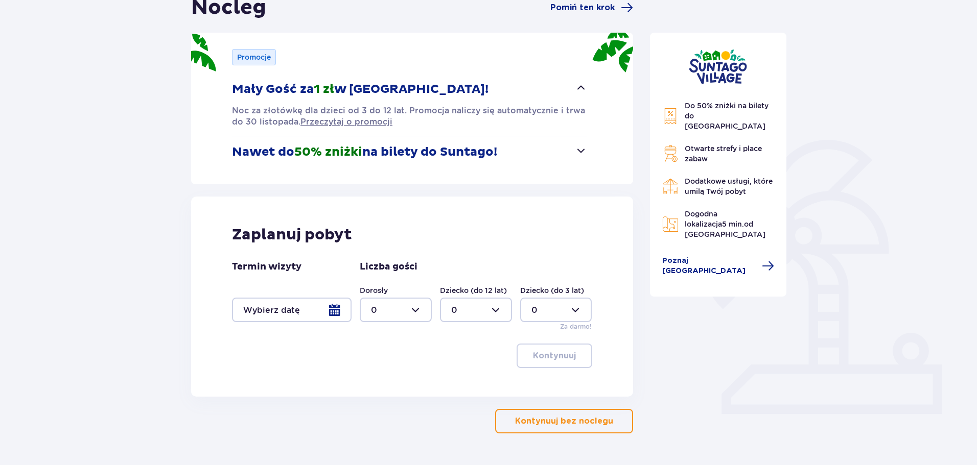
click at [317, 313] on div at bounding box center [292, 310] width 120 height 25
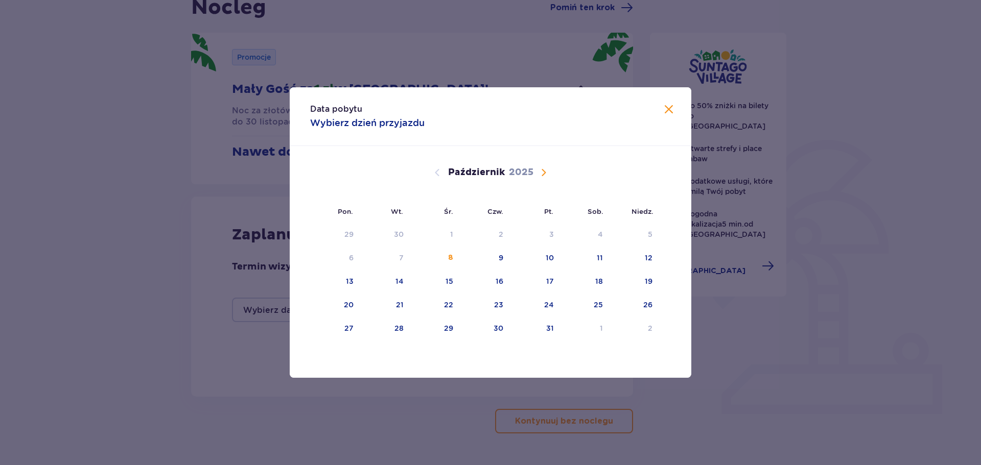
click at [541, 171] on span "Następny miesiąc" at bounding box center [543, 173] width 12 height 12
click at [454, 233] on div "3" at bounding box center [435, 235] width 51 height 22
click at [789, 417] on div "Data pobytu Wybierz dzień przyjazdu Pon. Wt. Śr. Czw. Pt. Sob. [GEOGRAPHIC_DATA…" at bounding box center [490, 232] width 981 height 465
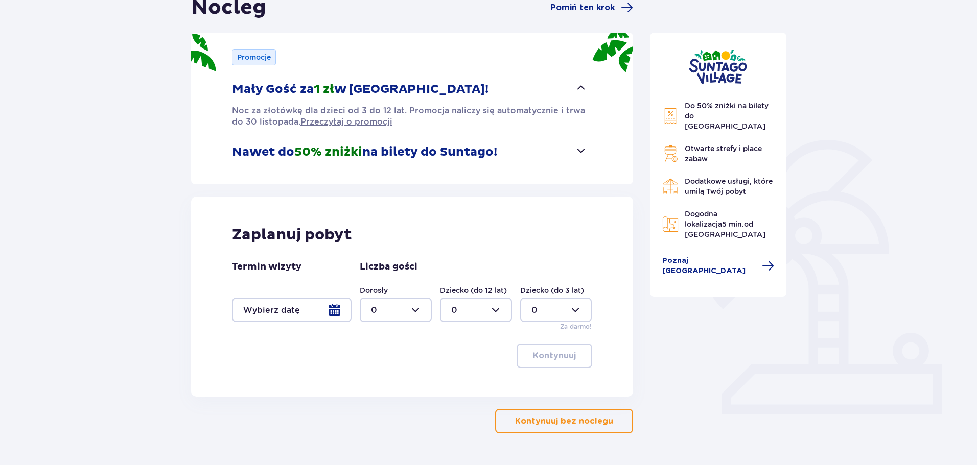
click at [344, 305] on div at bounding box center [292, 310] width 120 height 25
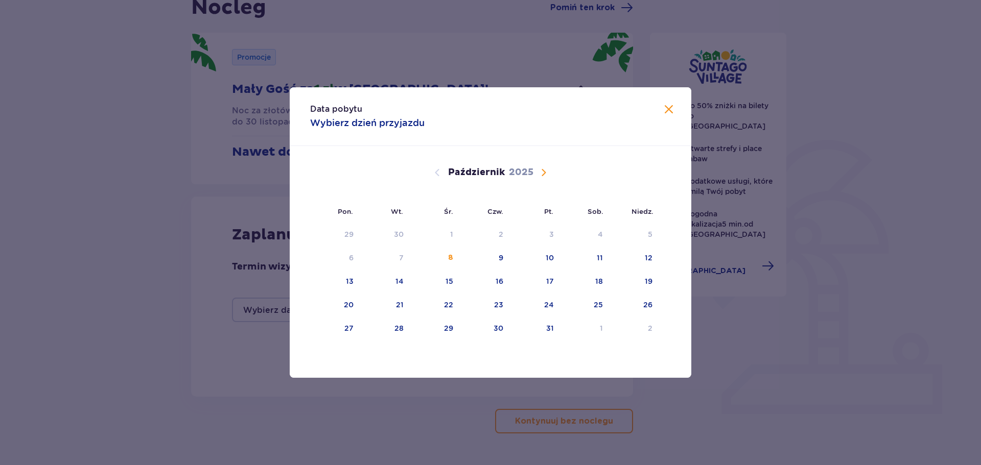
click at [535, 165] on div "[DATE]" at bounding box center [490, 184] width 338 height 77
click at [544, 180] on div "[DATE]" at bounding box center [490, 184] width 338 height 77
click at [543, 175] on span "Następny miesiąc" at bounding box center [543, 173] width 12 height 12
click at [449, 238] on div "3" at bounding box center [451, 234] width 5 height 10
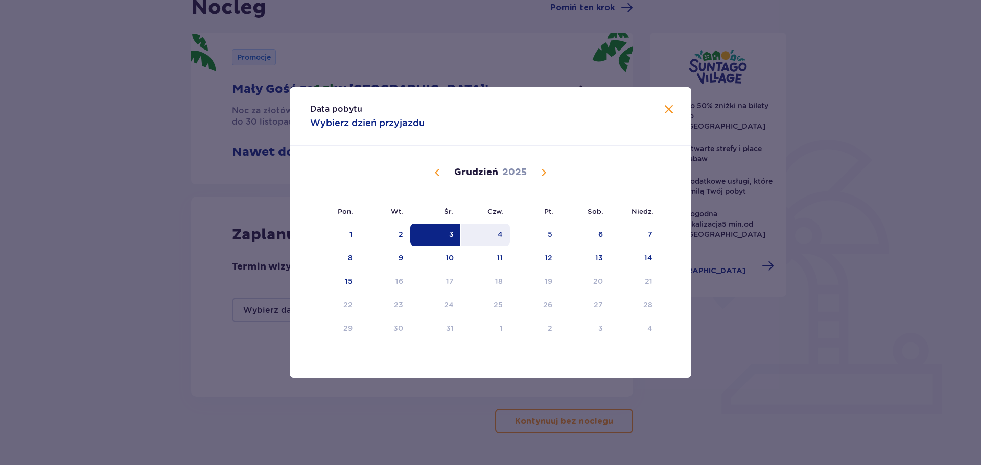
click at [502, 238] on div "4" at bounding box center [499, 234] width 5 height 10
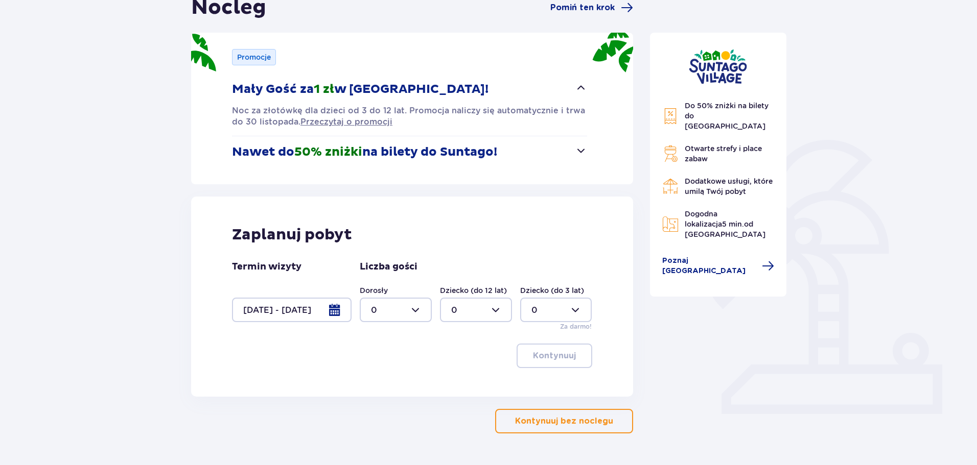
click at [526, 231] on div "Zaplanuj pobyt" at bounding box center [412, 234] width 360 height 19
click at [334, 303] on div at bounding box center [292, 310] width 120 height 25
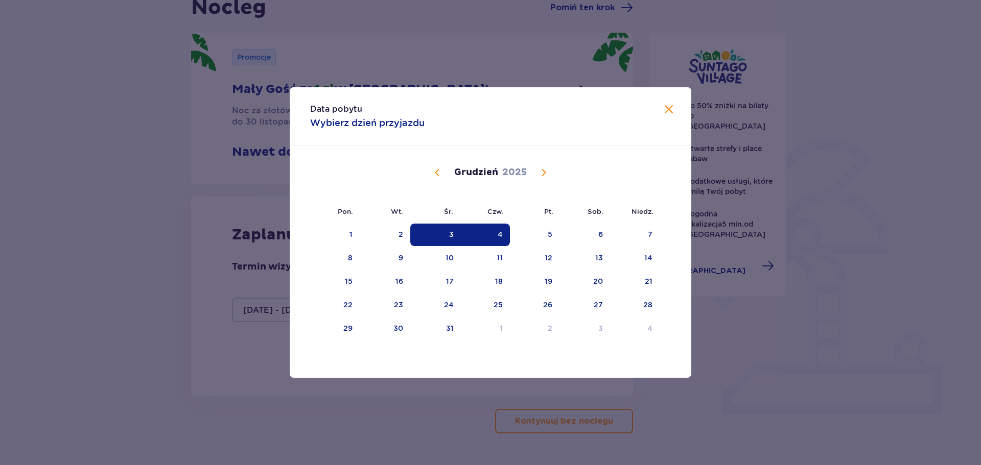
click at [446, 238] on div "3" at bounding box center [435, 235] width 51 height 22
click at [543, 236] on div "5" at bounding box center [535, 235] width 50 height 22
type input "[DATE] - [DATE]"
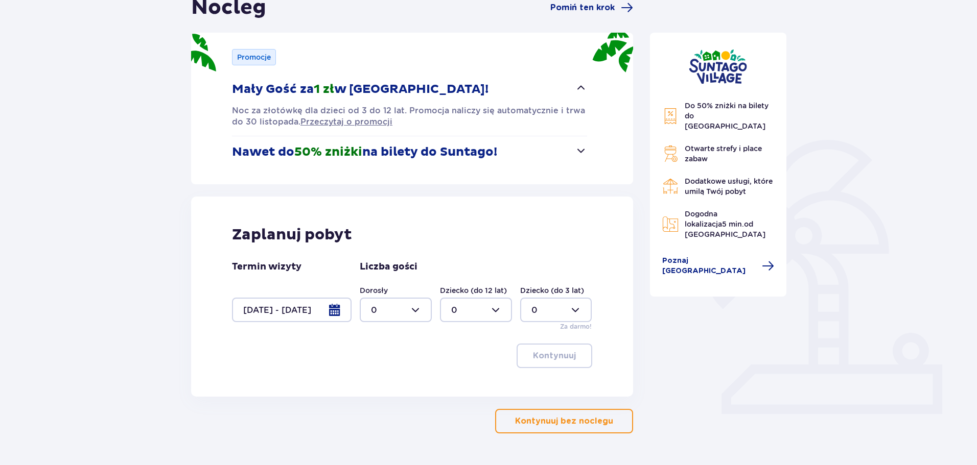
click at [397, 310] on div at bounding box center [396, 310] width 72 height 25
drag, startPoint x: 388, startPoint y: 380, endPoint x: 437, endPoint y: 344, distance: 60.6
click at [390, 380] on div "2" at bounding box center [396, 383] width 50 height 11
type input "2"
click at [478, 320] on div at bounding box center [476, 310] width 72 height 25
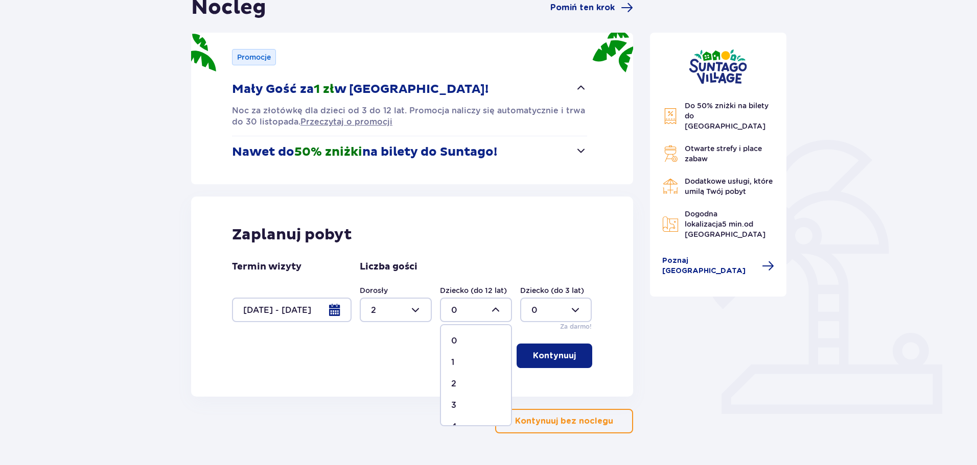
click at [464, 377] on span "2" at bounding box center [476, 383] width 70 height 21
type input "2"
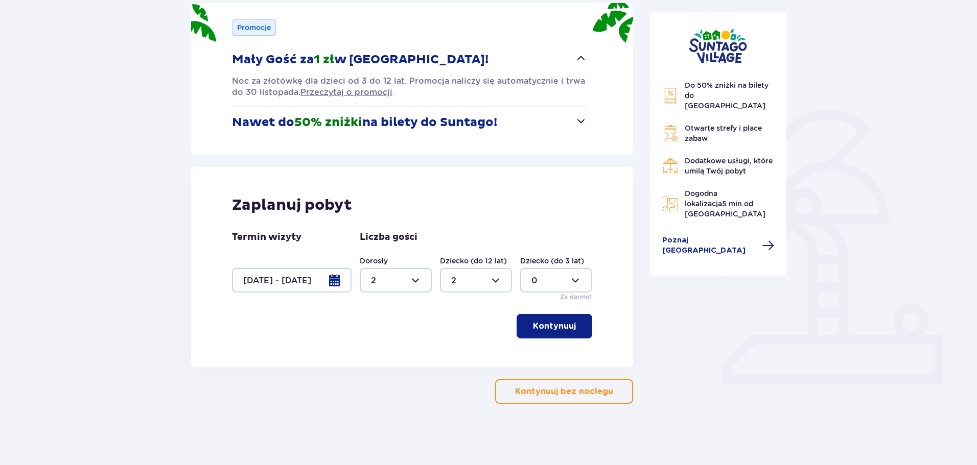
click at [558, 320] on button "Kontynuuj" at bounding box center [554, 326] width 76 height 25
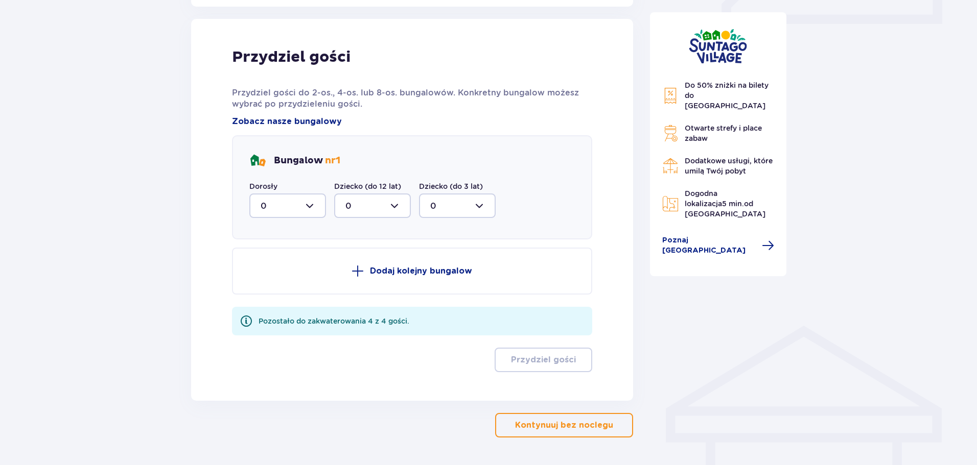
scroll to position [510, 0]
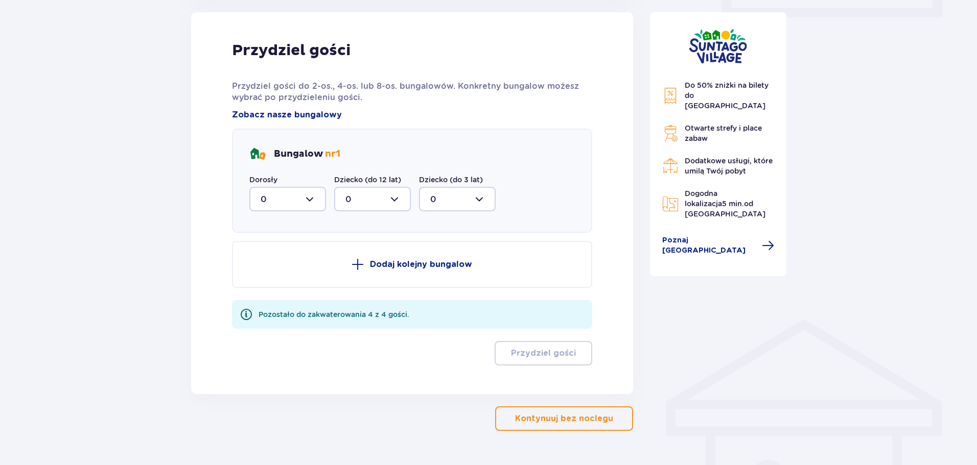
click at [302, 195] on div at bounding box center [287, 199] width 77 height 25
drag, startPoint x: 287, startPoint y: 253, endPoint x: 281, endPoint y: 267, distance: 15.6
click at [281, 267] on span "0 1 2" at bounding box center [287, 252] width 77 height 77
drag, startPoint x: 281, startPoint y: 267, endPoint x: 301, endPoint y: 255, distance: 23.6
click at [282, 267] on span "2" at bounding box center [287, 273] width 75 height 21
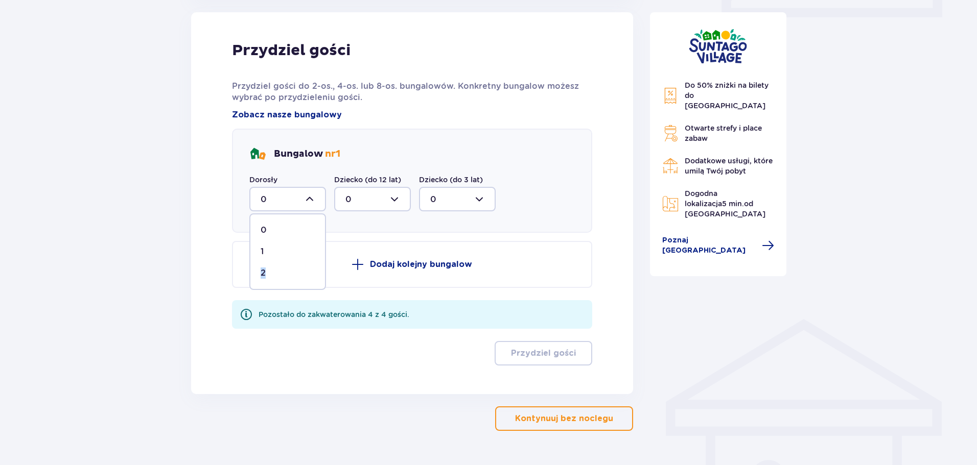
type input "2"
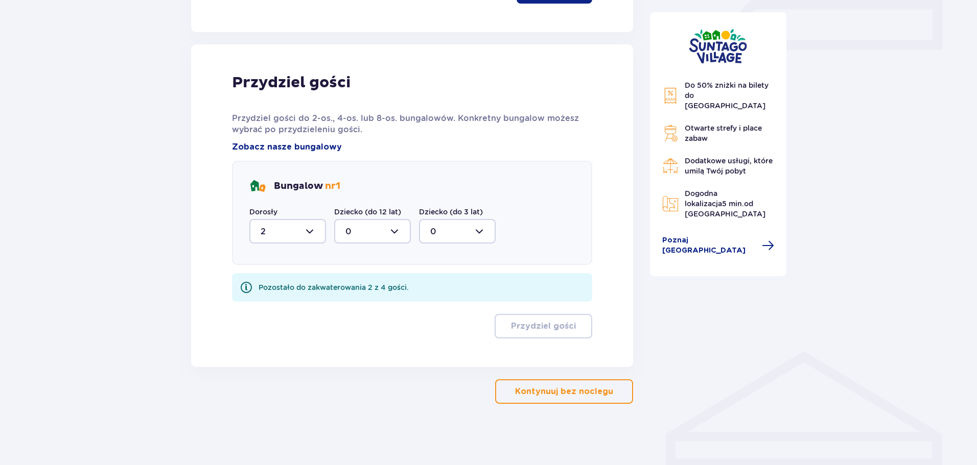
scroll to position [478, 0]
click at [377, 226] on div at bounding box center [372, 231] width 77 height 25
drag, startPoint x: 356, startPoint y: 310, endPoint x: 386, endPoint y: 297, distance: 32.7
click at [357, 310] on div "2" at bounding box center [372, 305] width 54 height 11
type input "2"
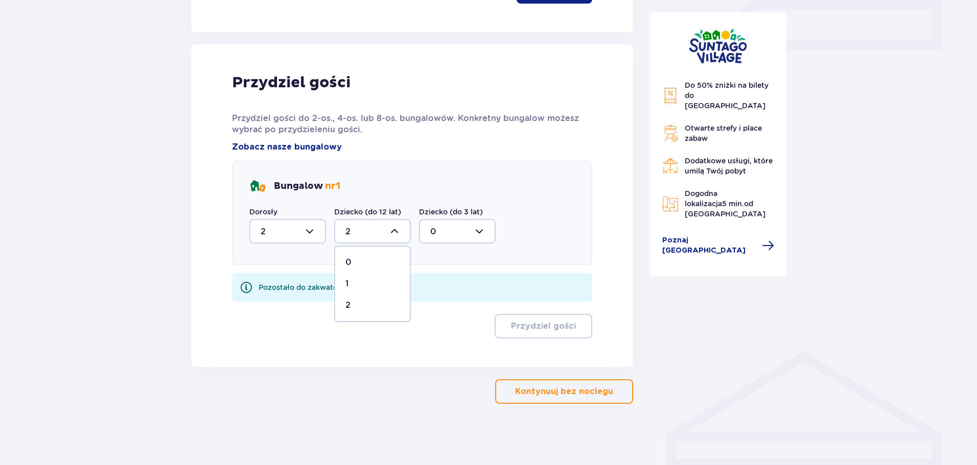
scroll to position [437, 0]
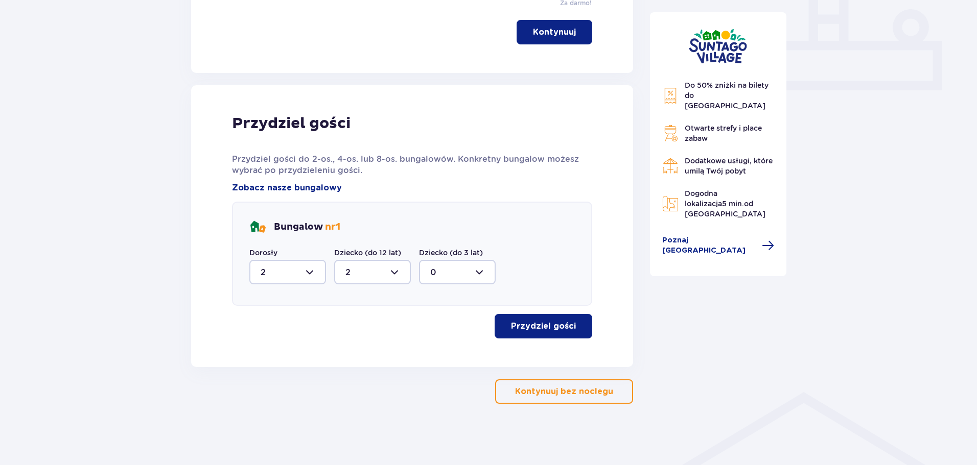
click at [549, 322] on p "Przydziel gości" at bounding box center [543, 326] width 65 height 11
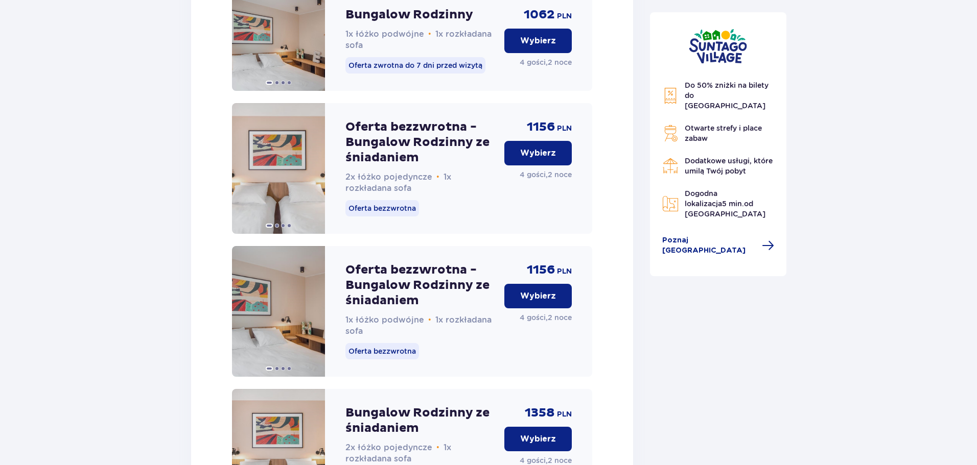
scroll to position [1482, 0]
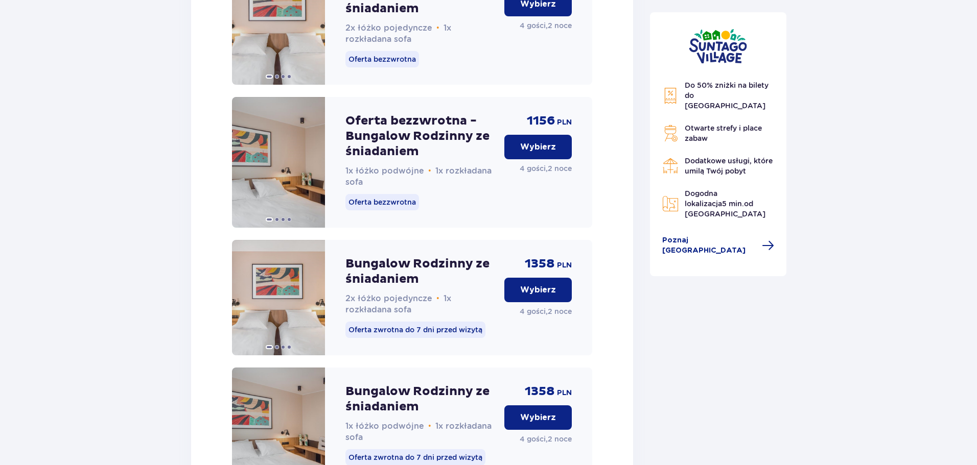
drag, startPoint x: 793, startPoint y: 399, endPoint x: 821, endPoint y: 255, distance: 146.9
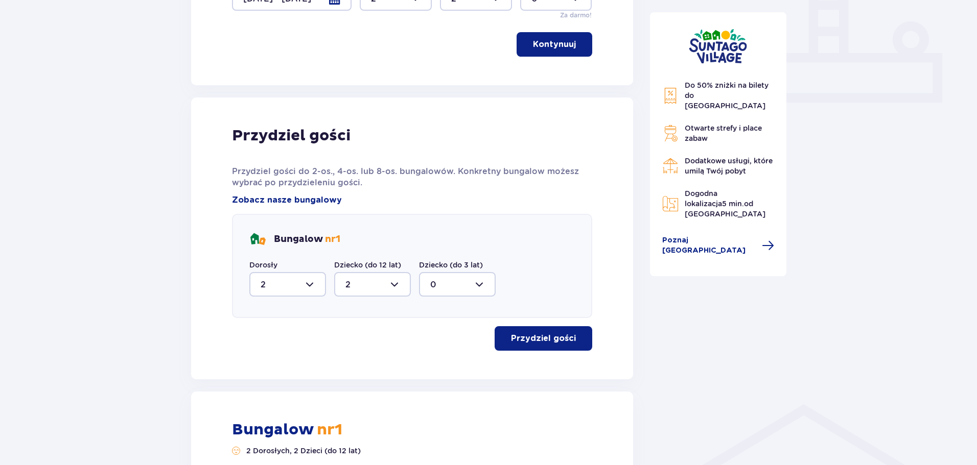
scroll to position [457, 0]
